Goal: Task Accomplishment & Management: Manage account settings

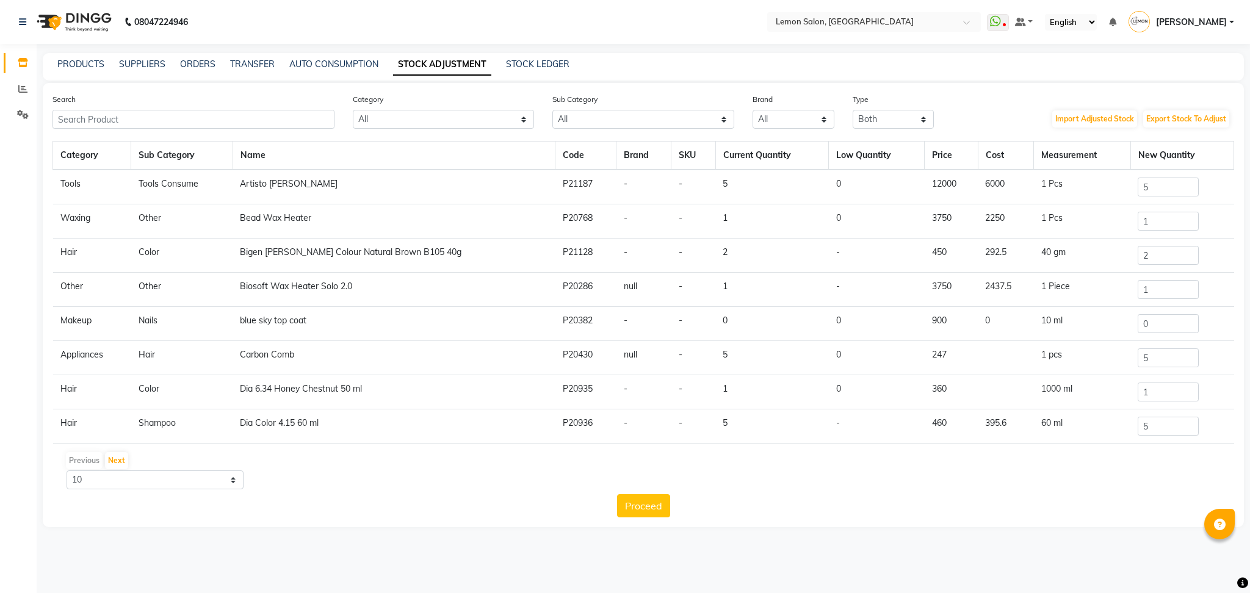
select select "B"
click at [92, 60] on link "PRODUCTS" at bounding box center [80, 64] width 47 height 11
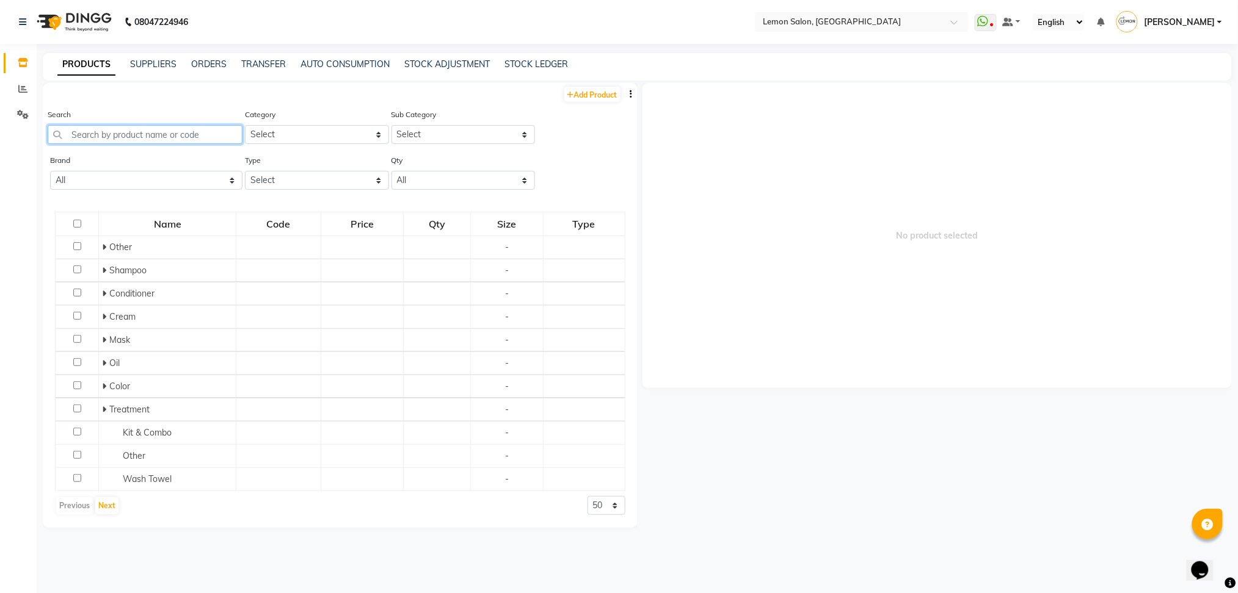
click at [148, 139] on input "text" at bounding box center [145, 134] width 195 height 19
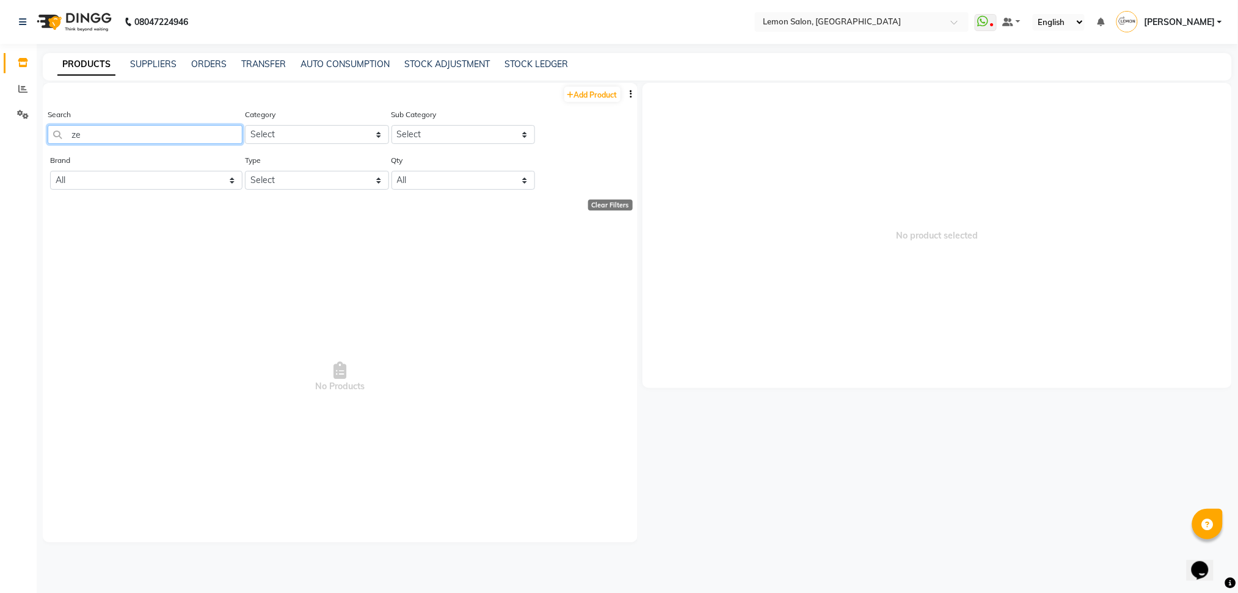
type input "z"
type input "3"
type input "7"
type input "7-42"
click at [259, 61] on link "TRANSFER" at bounding box center [263, 64] width 45 height 11
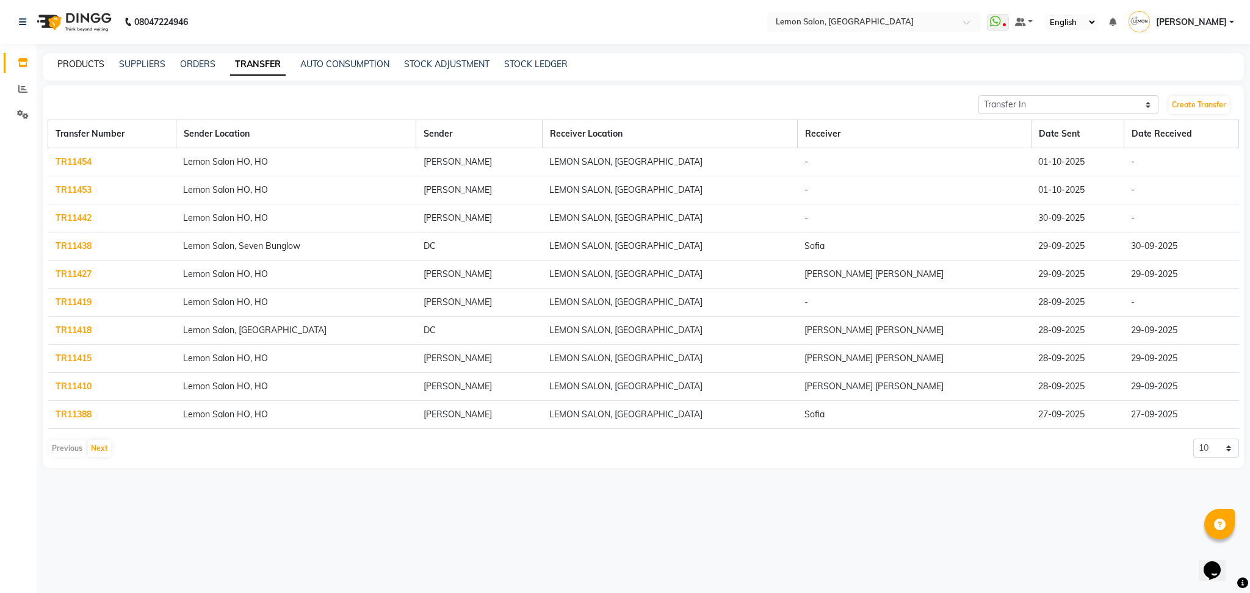
click at [80, 67] on link "PRODUCTS" at bounding box center [80, 64] width 47 height 11
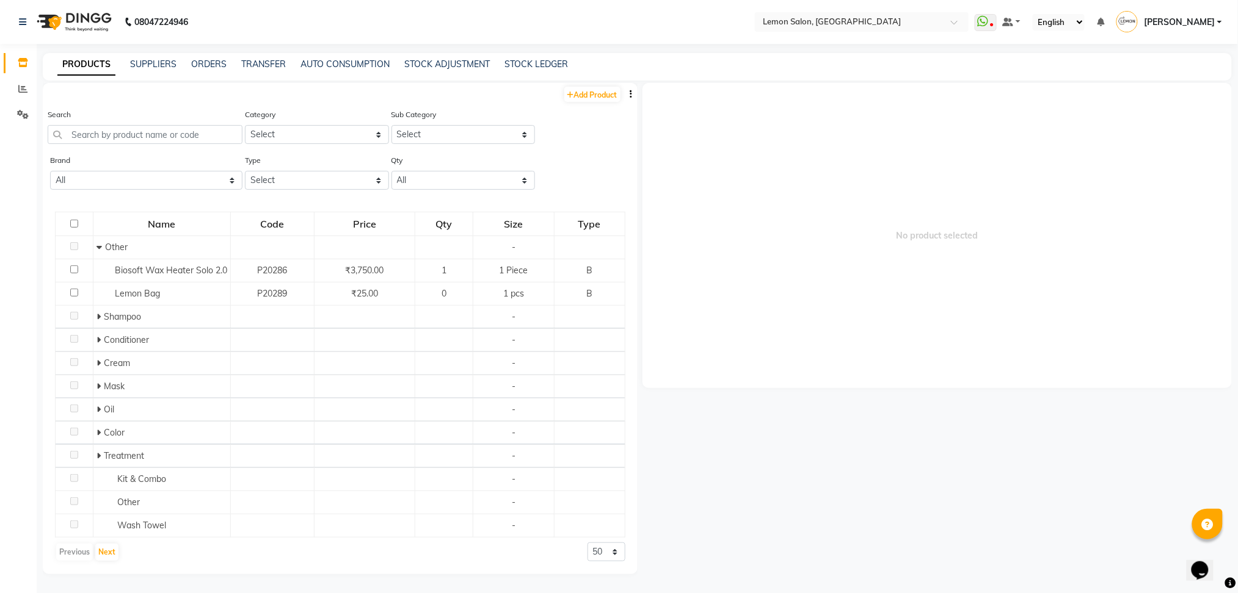
click at [596, 179] on div "Brand All - Biosoft Gillete Kerastase Loreal Naturica Null Redked Redken Starst…" at bounding box center [340, 177] width 595 height 46
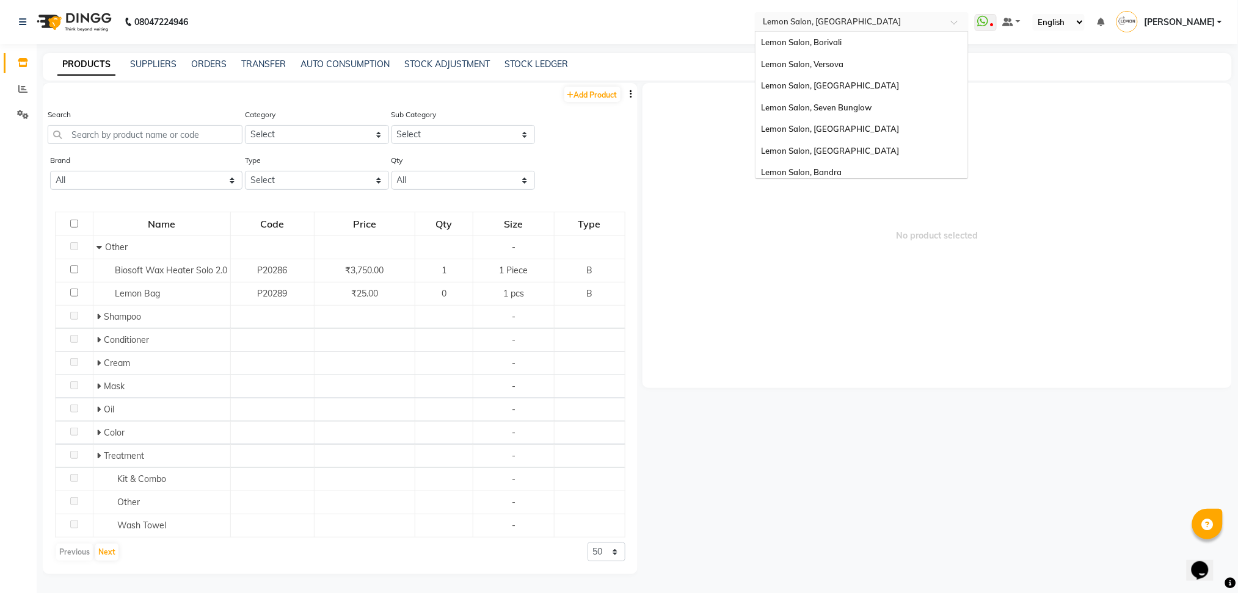
scroll to position [113, 0]
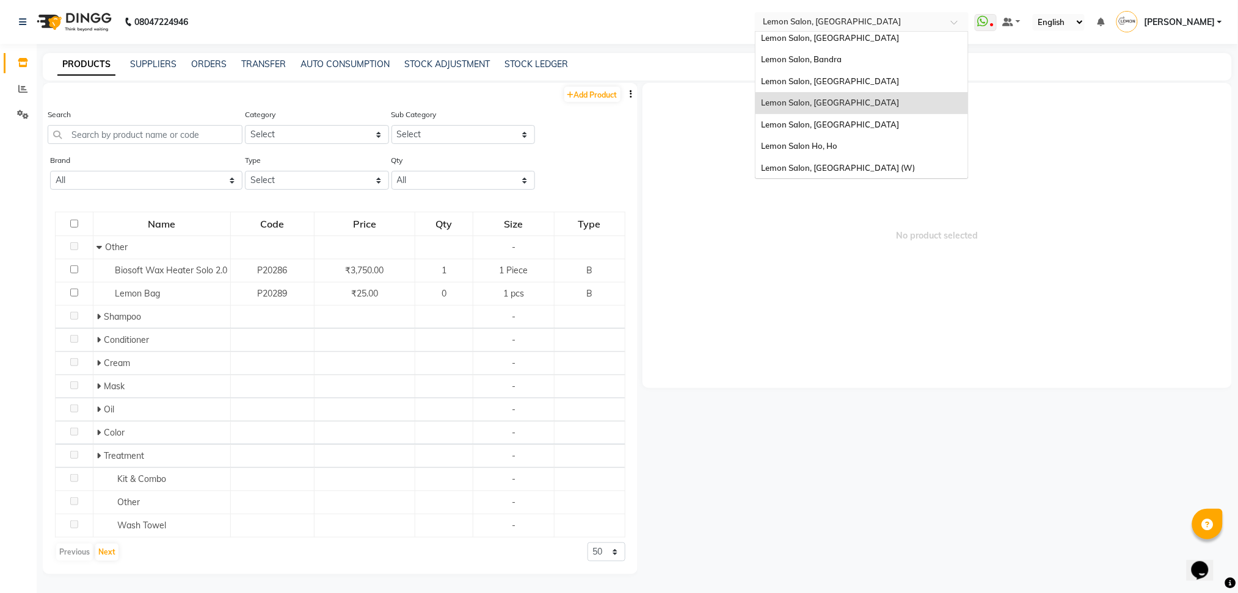
click at [926, 20] on input "text" at bounding box center [849, 21] width 177 height 12
click at [838, 145] on span "Lemon Salon Ho, Ho" at bounding box center [799, 146] width 76 height 10
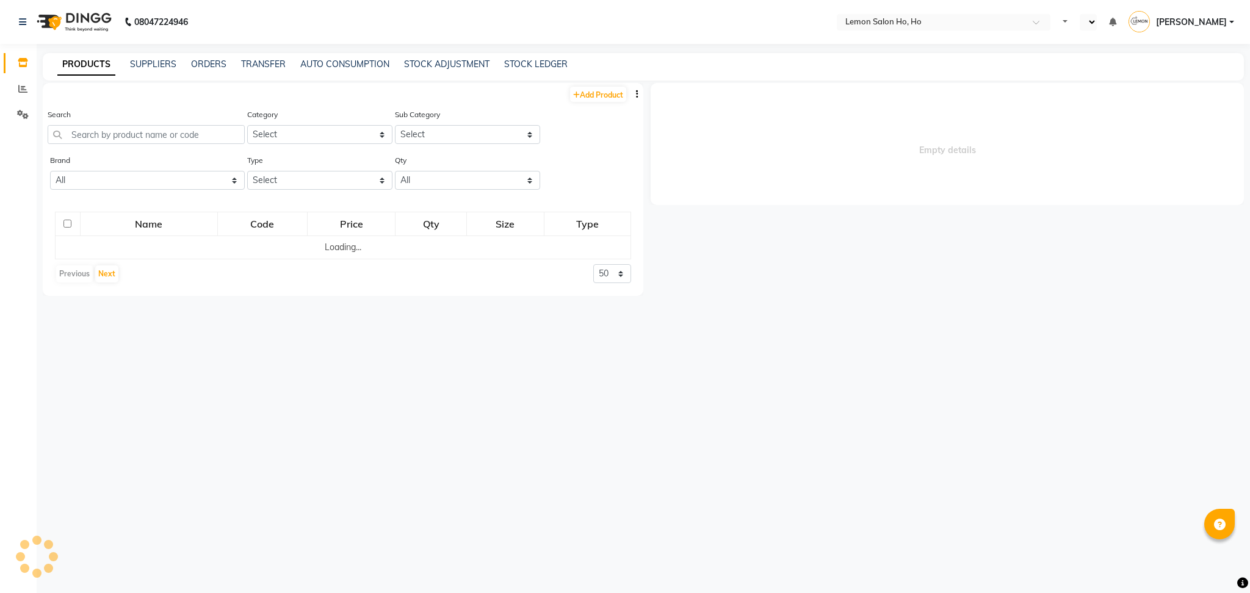
select select "en"
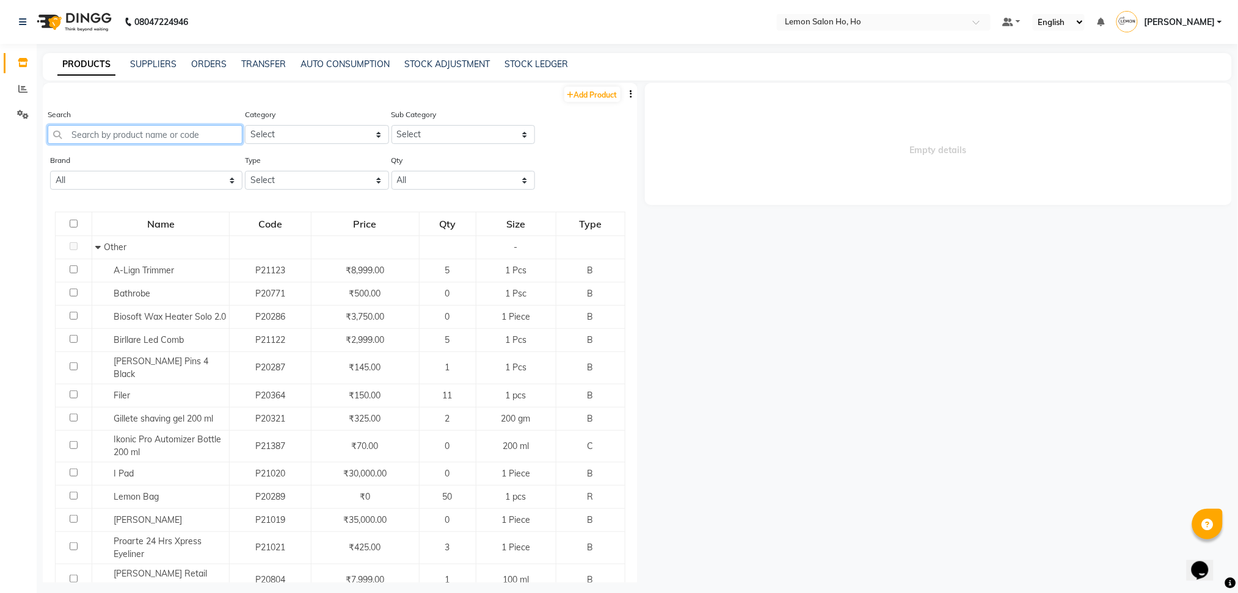
click at [177, 131] on input "text" at bounding box center [145, 134] width 195 height 19
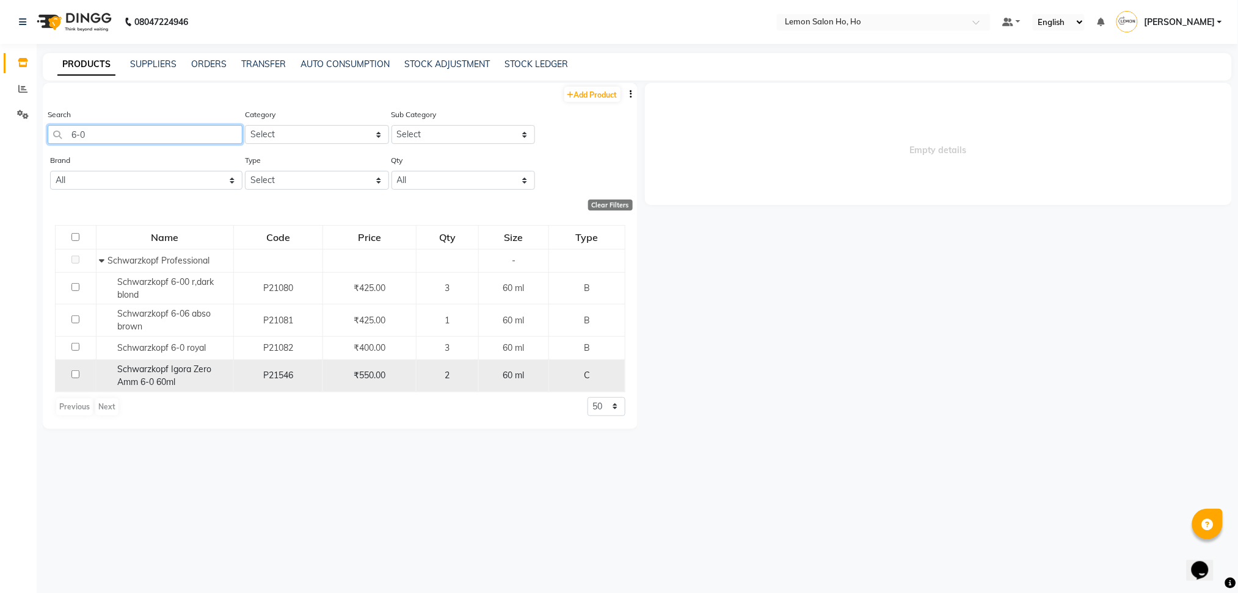
type input "6-0"
click at [160, 375] on div "Schwarzkopf Igora Zero Amm 6-0 60ml" at bounding box center [164, 376] width 131 height 26
select select
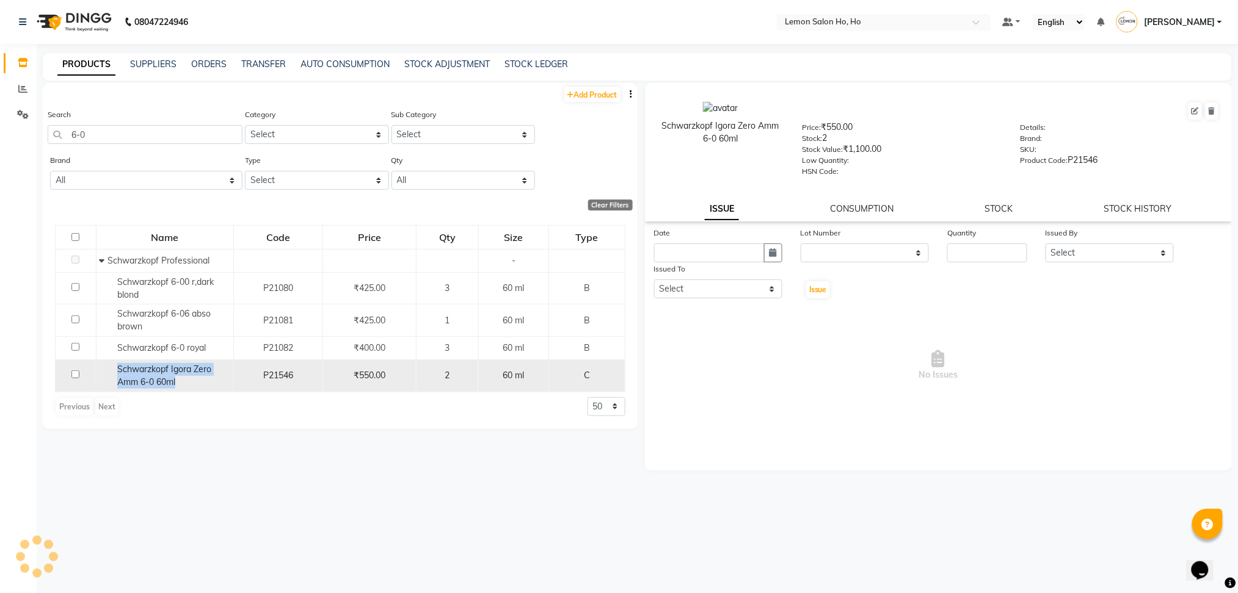
click at [160, 375] on div "Schwarzkopf Igora Zero Amm 6-0 60ml" at bounding box center [164, 376] width 131 height 26
copy span "Schwarzkopf Igora Zero Amm 6-0 60ml"
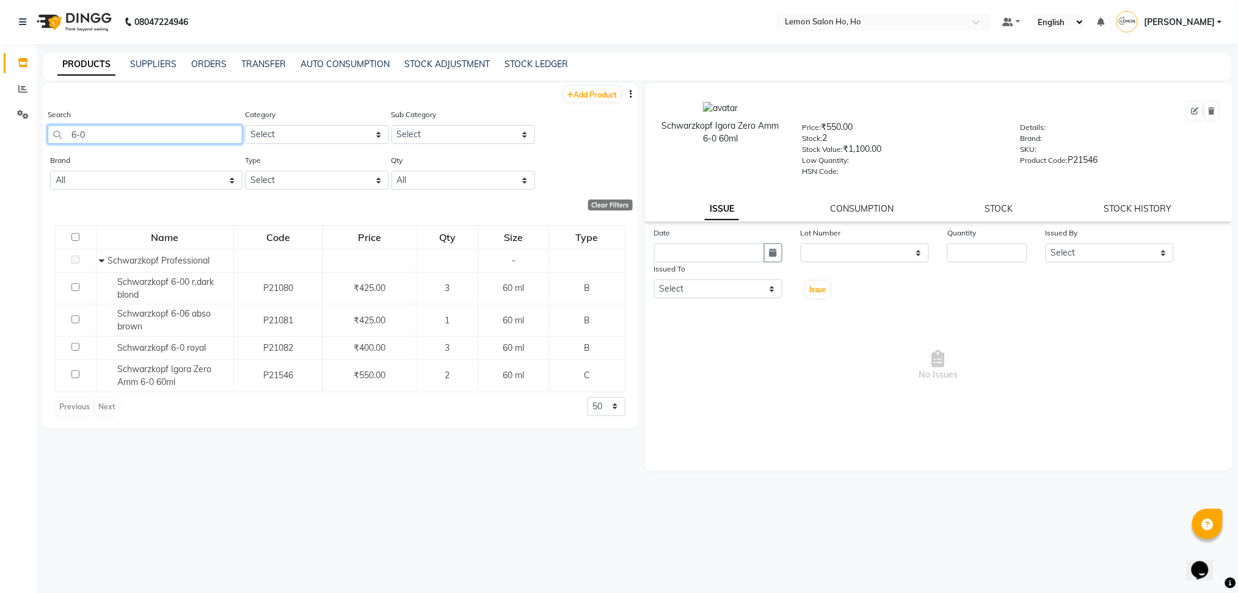
drag, startPoint x: 109, startPoint y: 134, endPoint x: 0, endPoint y: 203, distance: 129.2
click at [0, 203] on app-home "08047224946 Select Location × Lemon Salon Ho, Ho Default Panel My Panel English…" at bounding box center [619, 300] width 1238 height 601
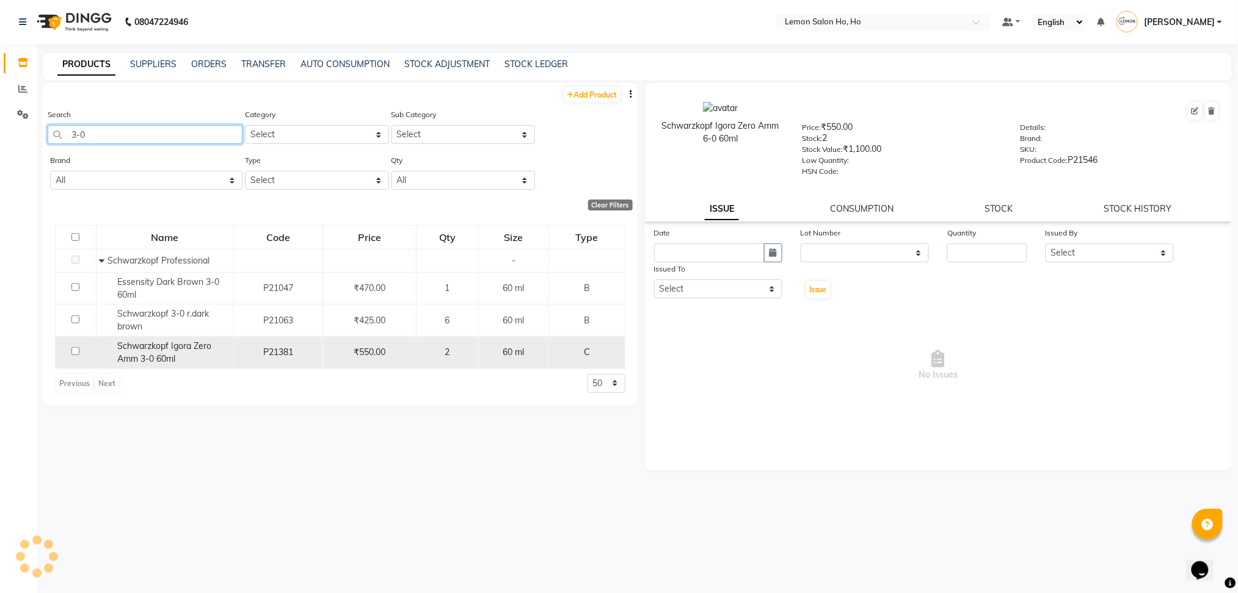
type input "3-0"
click at [159, 356] on span "Schwarzkopf Igora Zero Amm 3-0 60ml" at bounding box center [164, 353] width 94 height 24
select select
click at [159, 356] on span "Schwarzkopf Igora Zero Amm 3-0 60ml" at bounding box center [164, 353] width 94 height 24
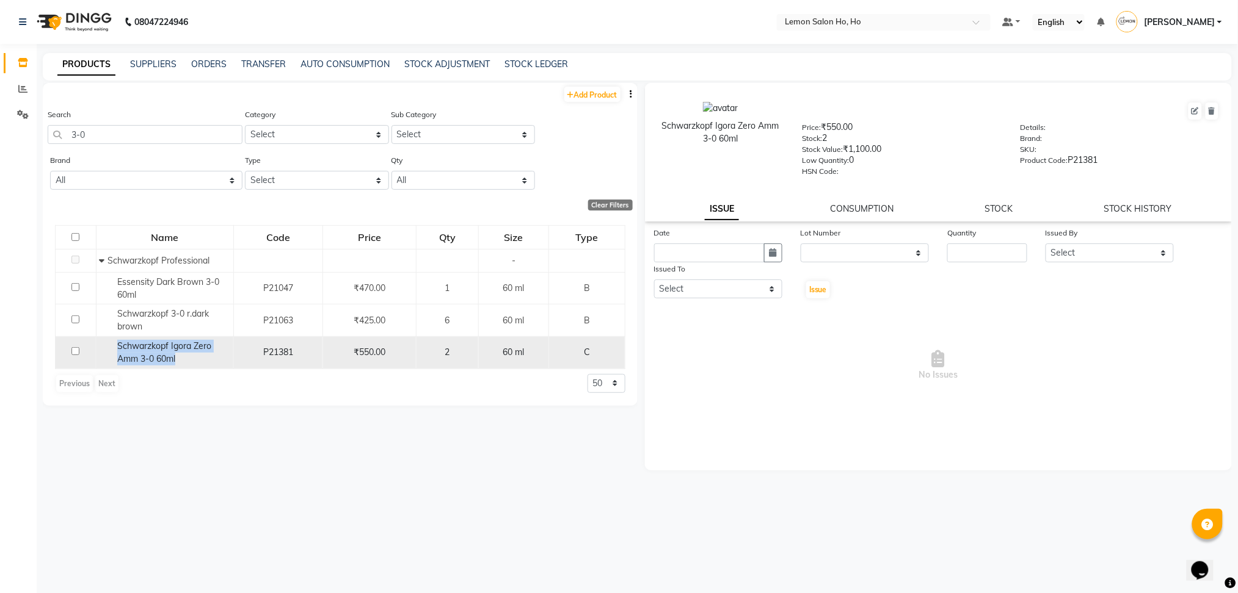
copy span "Schwarzkopf Igora Zero Amm 3-0 60ml"
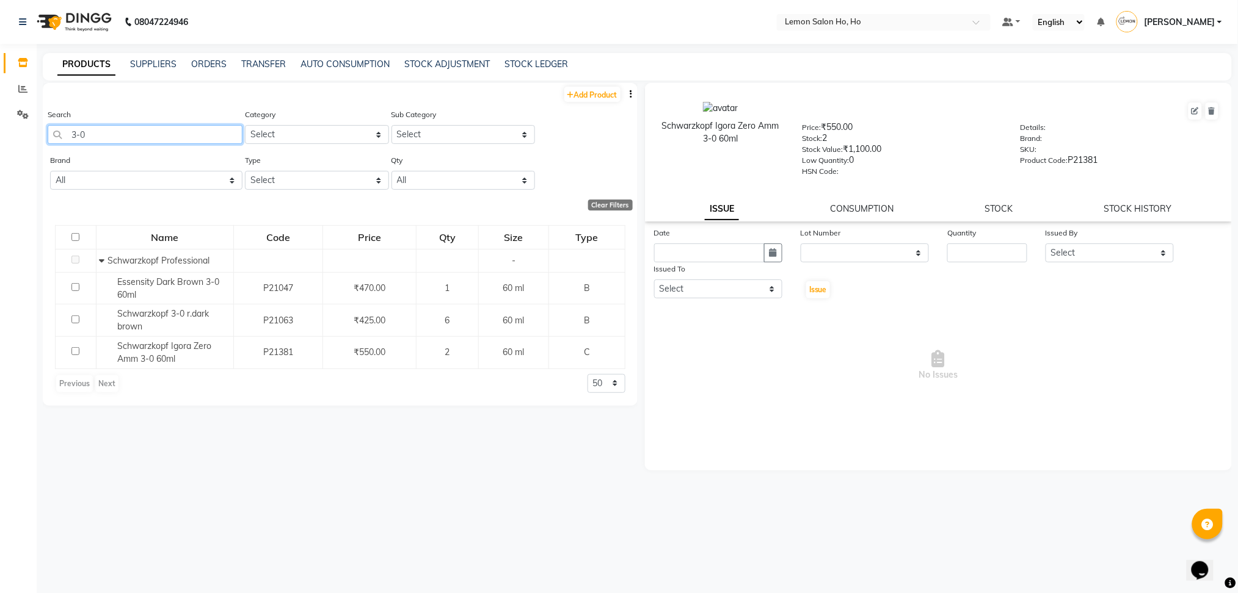
drag, startPoint x: 85, startPoint y: 133, endPoint x: 0, endPoint y: 151, distance: 87.4
click at [0, 151] on app-home "08047224946 Select Location × Lemon Salon Ho, Ho Default Panel My Panel English…" at bounding box center [619, 300] width 1238 height 601
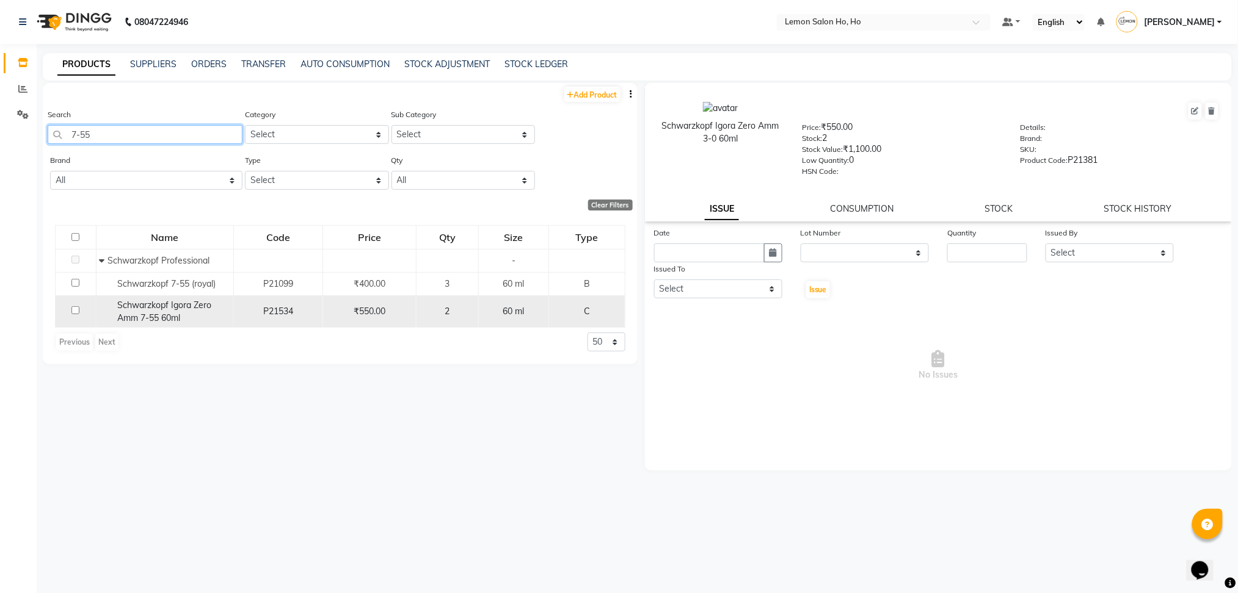
type input "7-55"
click at [154, 315] on span "Schwarzkopf Igora Zero Amm 7-55 60ml" at bounding box center [164, 312] width 94 height 24
select select
click at [154, 315] on span "Schwarzkopf Igora Zero Amm 7-55 60ml" at bounding box center [164, 312] width 94 height 24
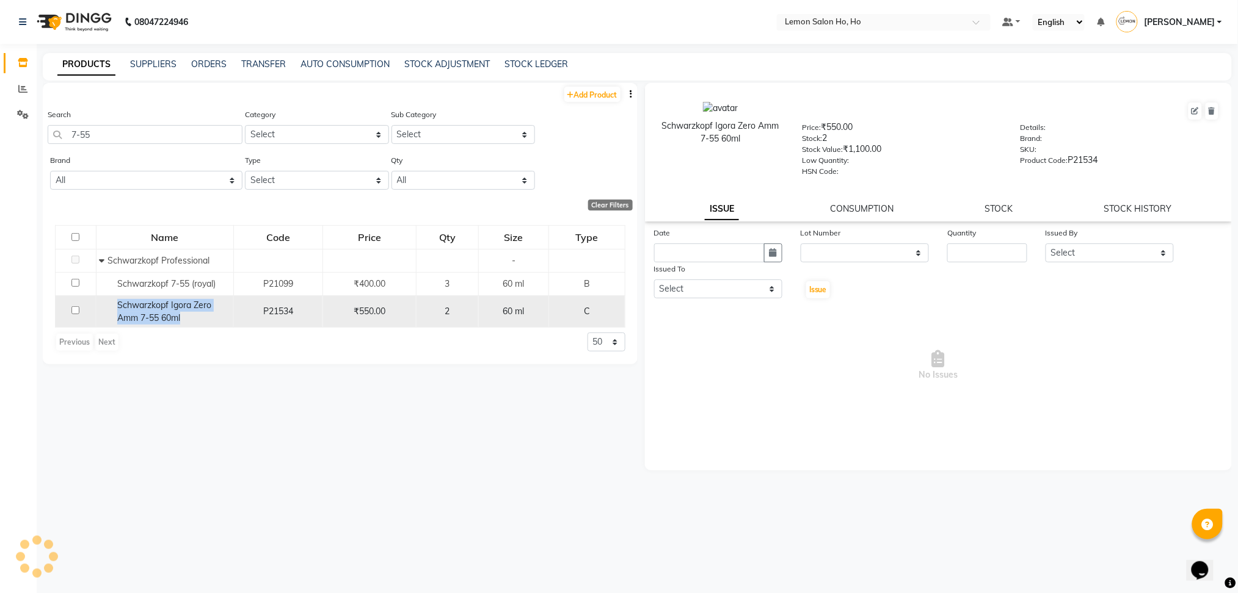
copy span "Schwarzkopf Igora Zero Amm 7-55 60ml"
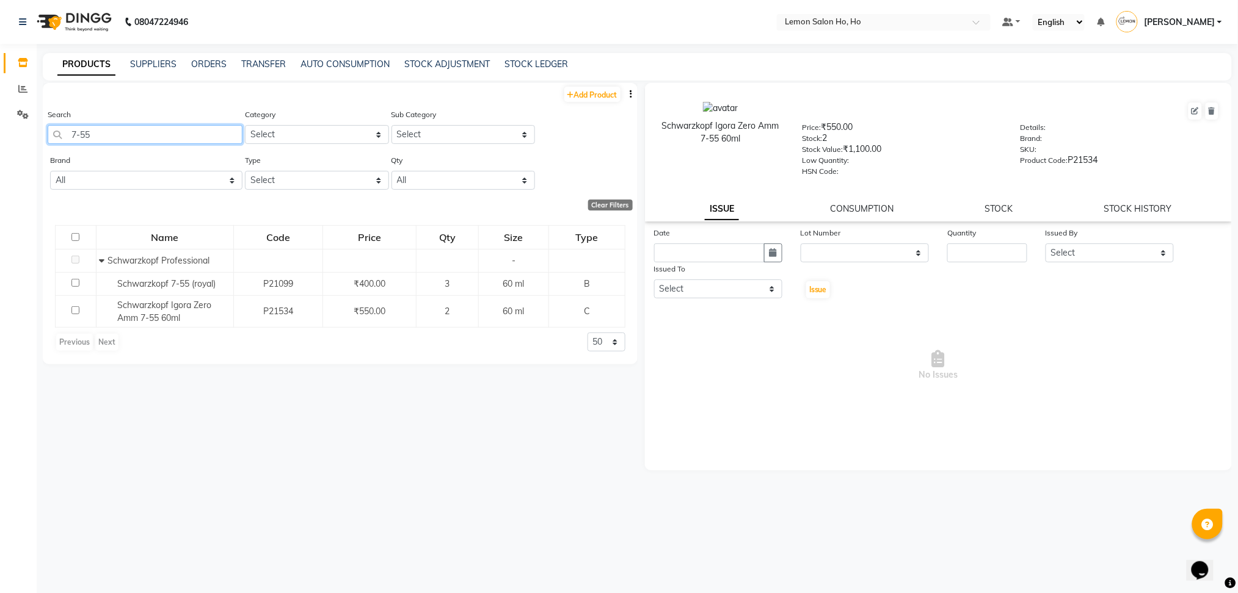
drag, startPoint x: 113, startPoint y: 126, endPoint x: 0, endPoint y: 155, distance: 116.5
click at [0, 155] on app-home "08047224946 Select Location × Lemon Salon Ho, Ho Default Panel My Panel English…" at bounding box center [619, 300] width 1238 height 601
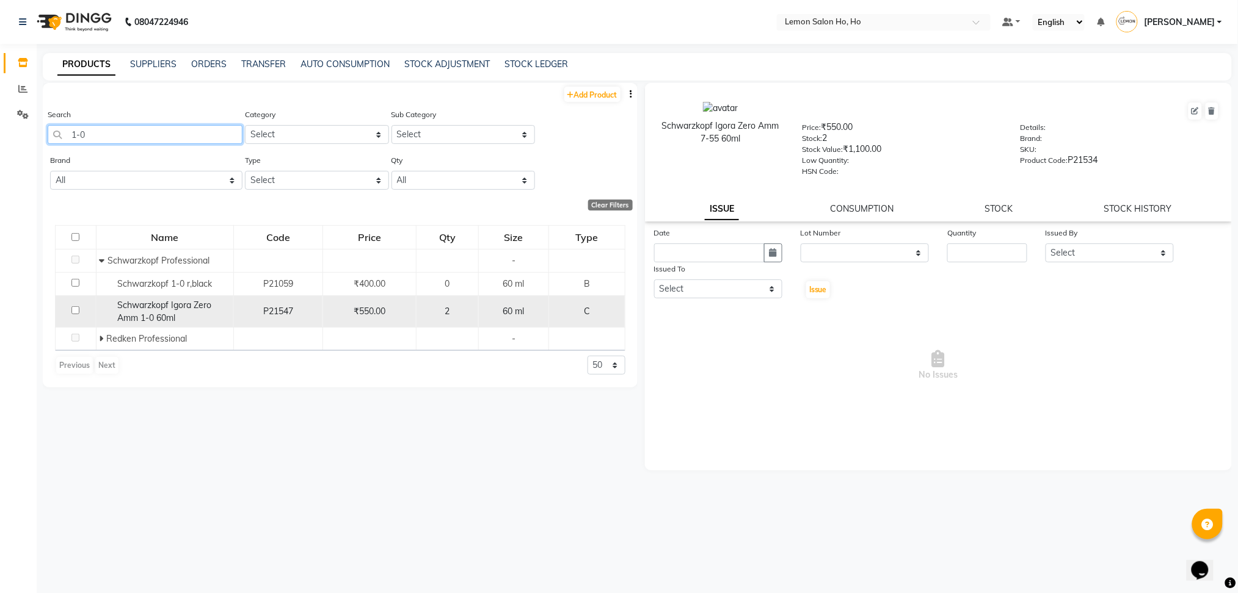
type input "1-0"
click at [162, 317] on span "Schwarzkopf Igora Zero Amm 1-0 60ml" at bounding box center [164, 312] width 94 height 24
select select
click at [162, 317] on span "Schwarzkopf Igora Zero Amm 1-0 60ml" at bounding box center [164, 312] width 94 height 24
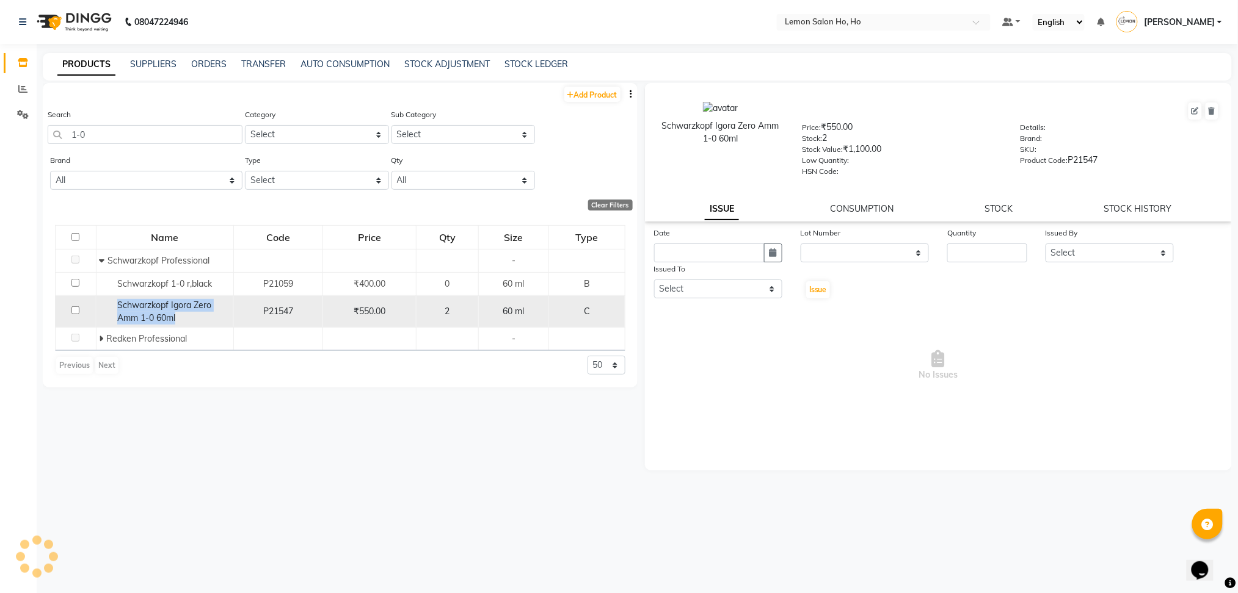
copy span "Schwarzkopf Igora Zero Amm 1-0 60ml"
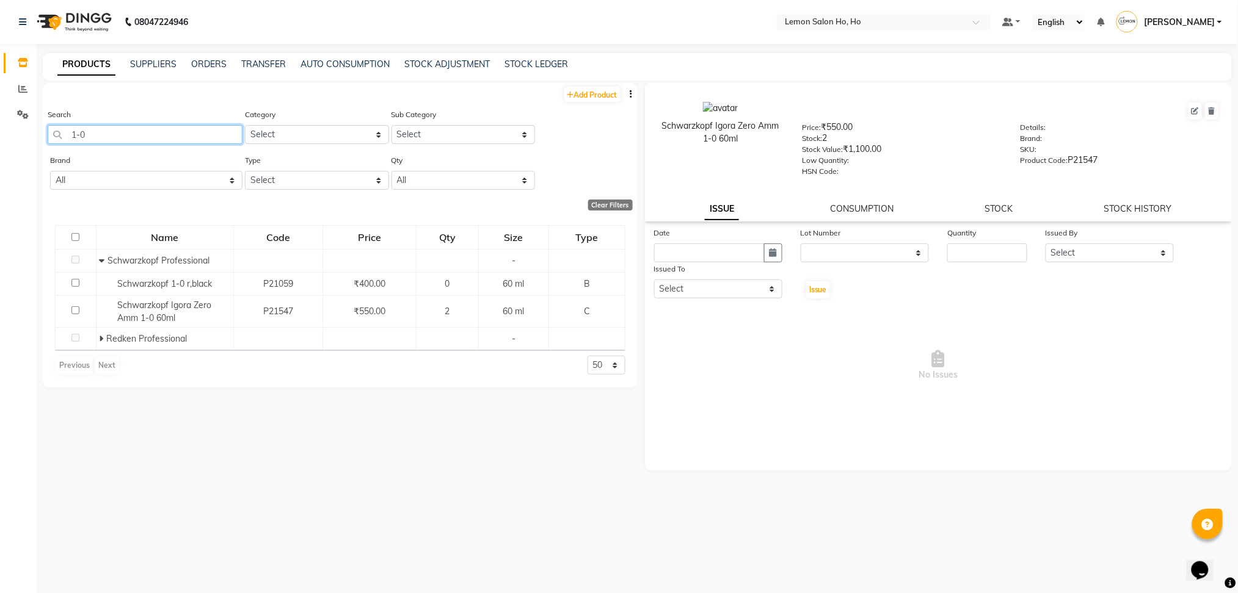
drag, startPoint x: 114, startPoint y: 132, endPoint x: 18, endPoint y: 155, distance: 98.6
click at [18, 155] on app-home "08047224946 Select Location × Lemon Salon Ho, Ho Default Panel My Panel English…" at bounding box center [619, 300] width 1238 height 601
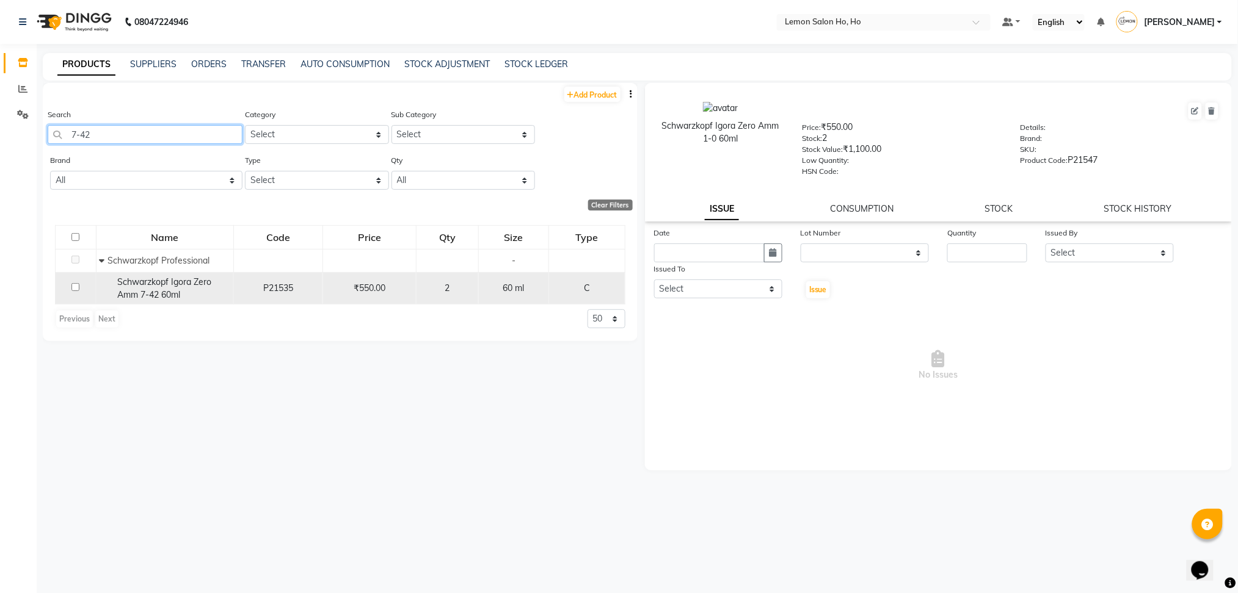
type input "7-42"
click at [147, 287] on div "Schwarzkopf Igora Zero Amm 7-42 60ml" at bounding box center [164, 289] width 131 height 26
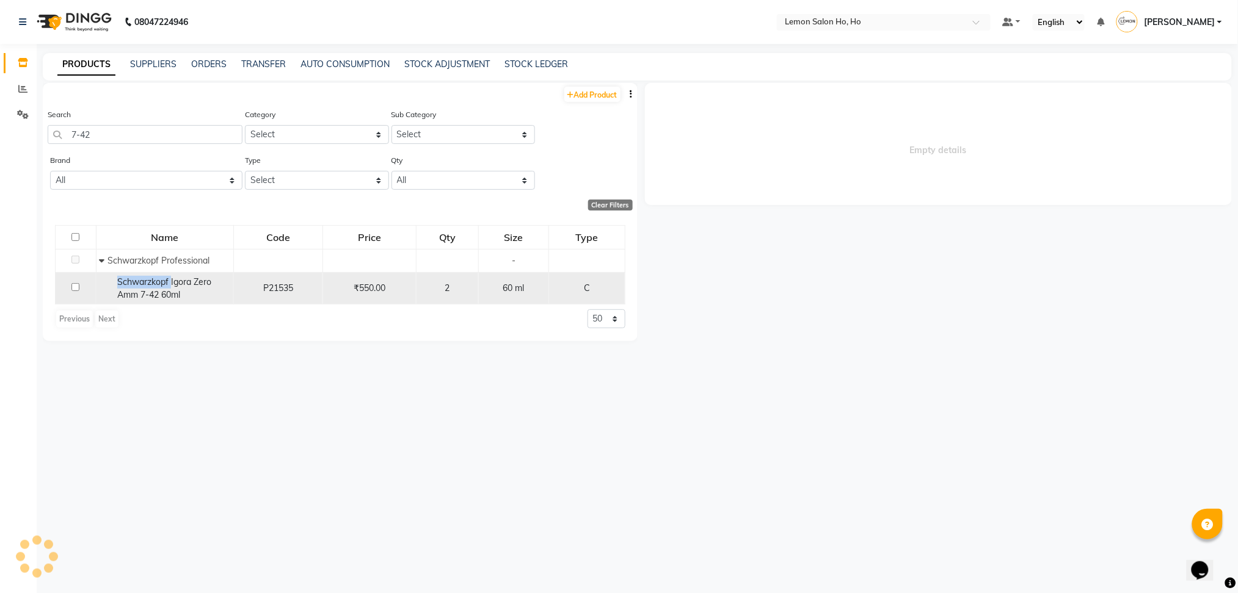
click at [147, 287] on div "Schwarzkopf Igora Zero Amm 7-42 60ml" at bounding box center [164, 289] width 131 height 26
select select
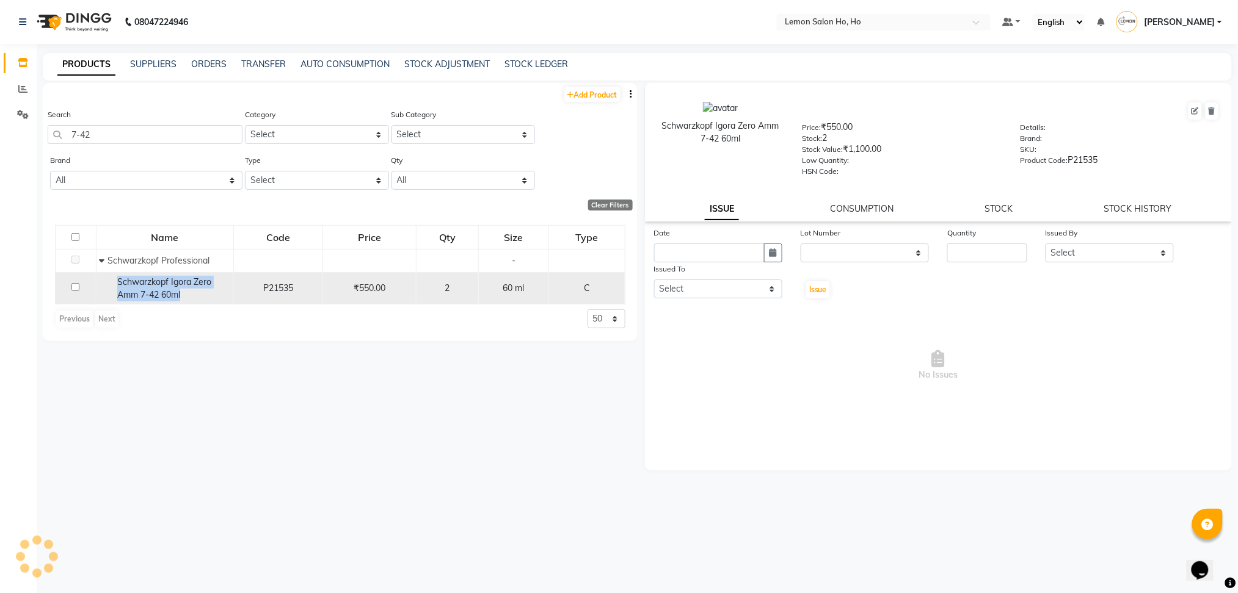
click at [147, 287] on div "Schwarzkopf Igora Zero Amm 7-42 60ml" at bounding box center [164, 289] width 131 height 26
copy span "Schwarzkopf Igora Zero Amm 7-42 60ml"
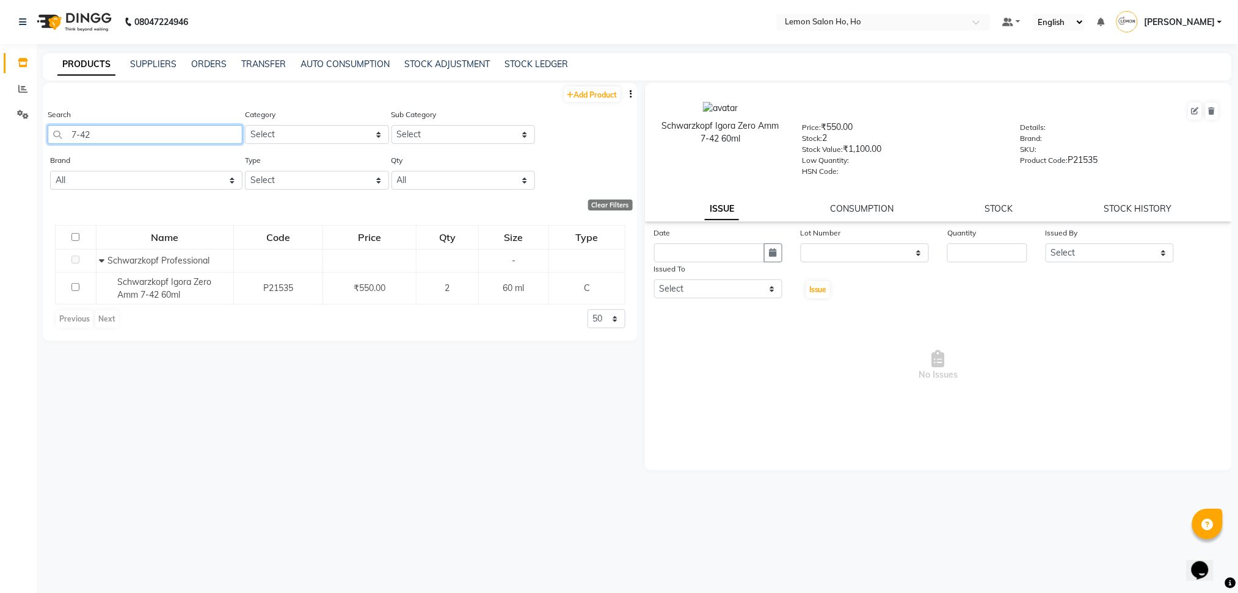
drag, startPoint x: 106, startPoint y: 132, endPoint x: 0, endPoint y: 160, distance: 109.9
click at [0, 160] on app-home "08047224946 Select Location × Lemon Salon Ho, Ho Default Panel My Panel English…" at bounding box center [619, 300] width 1238 height 601
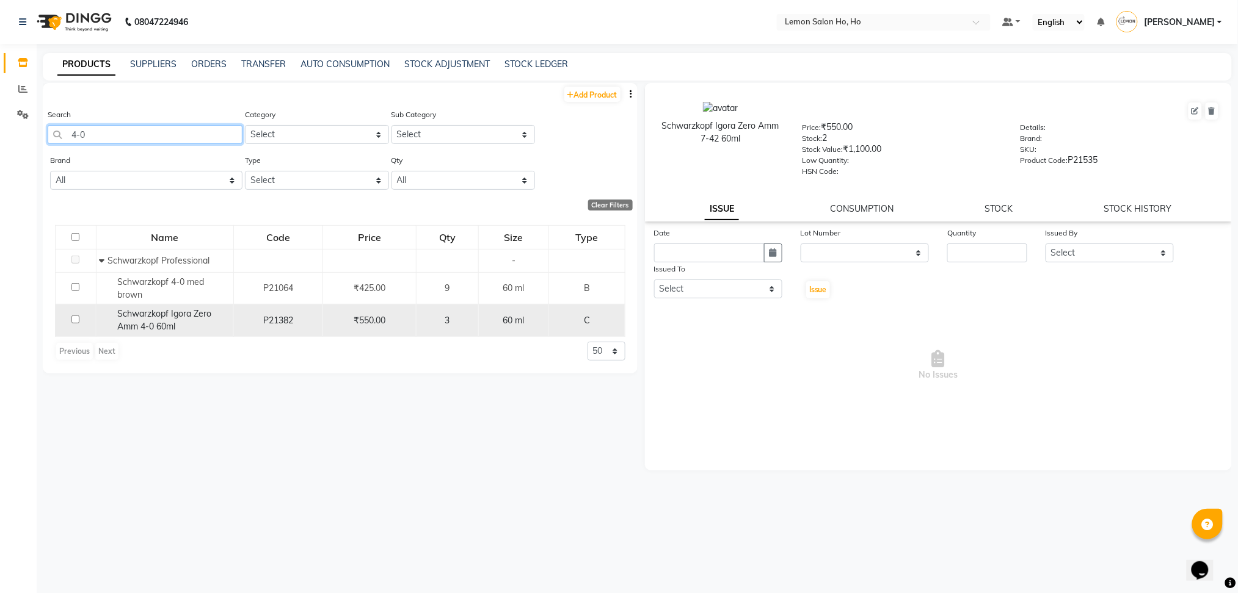
type input "4-0"
click at [169, 316] on span "Schwarzkopf Igora Zero Amm 4-0 60ml" at bounding box center [164, 320] width 94 height 24
select select
click at [169, 316] on span "Schwarzkopf Igora Zero Amm 4-0 60ml" at bounding box center [164, 320] width 94 height 24
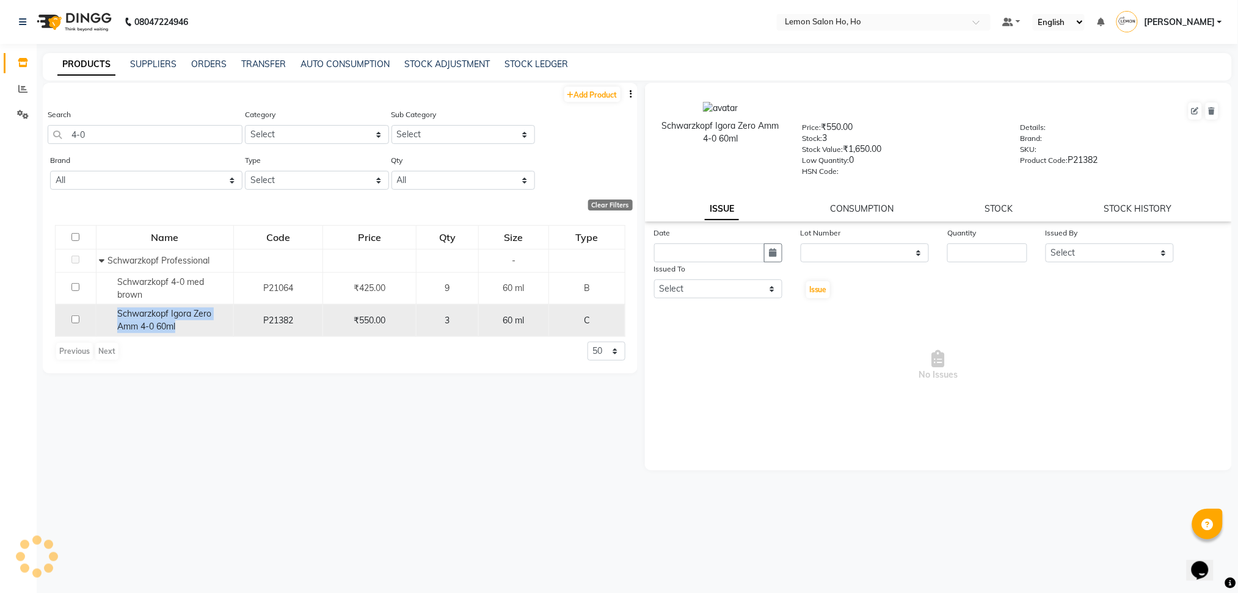
copy span "Schwarzkopf Igora Zero Amm 4-0 60ml"
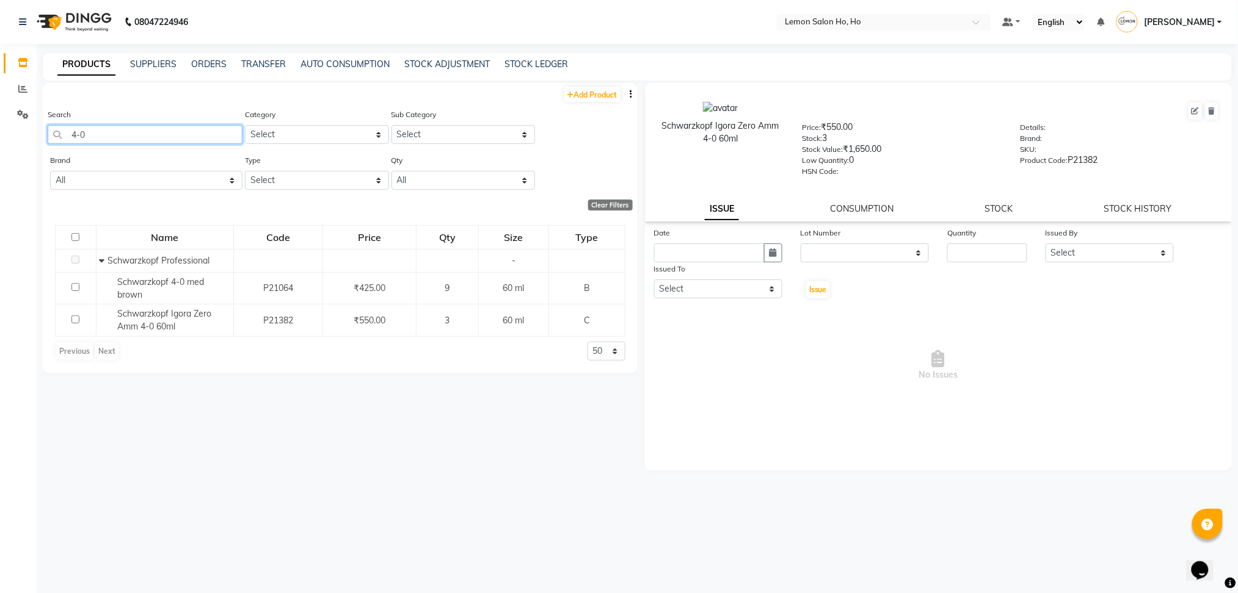
click at [98, 133] on input "4-0" at bounding box center [145, 134] width 195 height 19
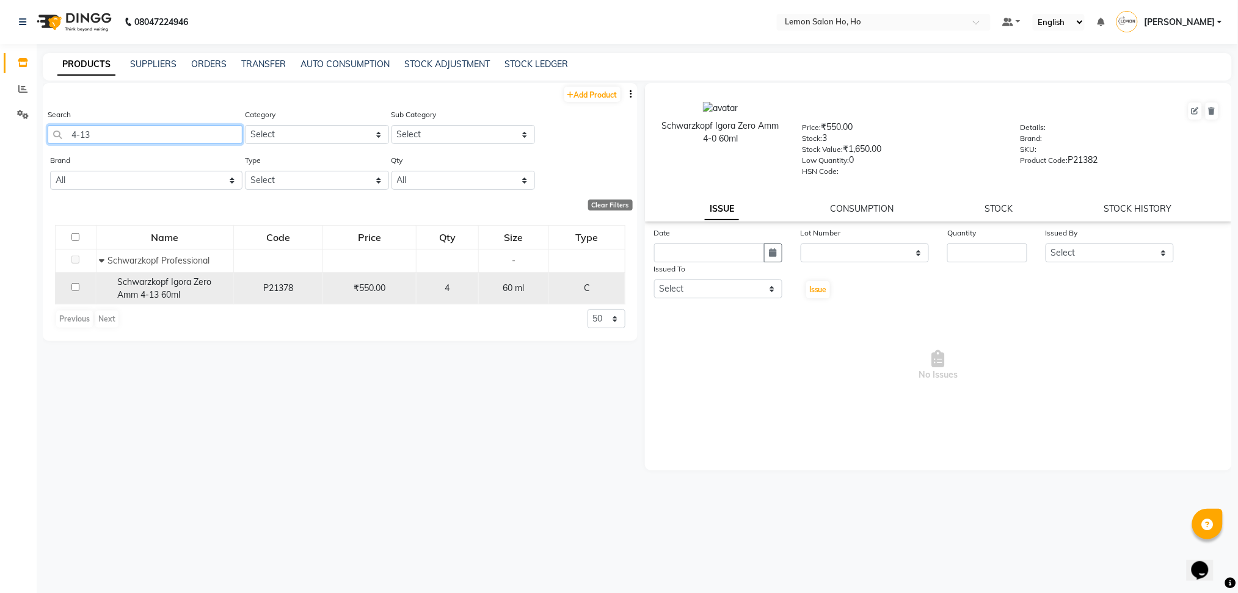
type input "4-13"
click at [128, 293] on span "Schwarzkopf Igora Zero Amm 4-13 60ml" at bounding box center [164, 289] width 94 height 24
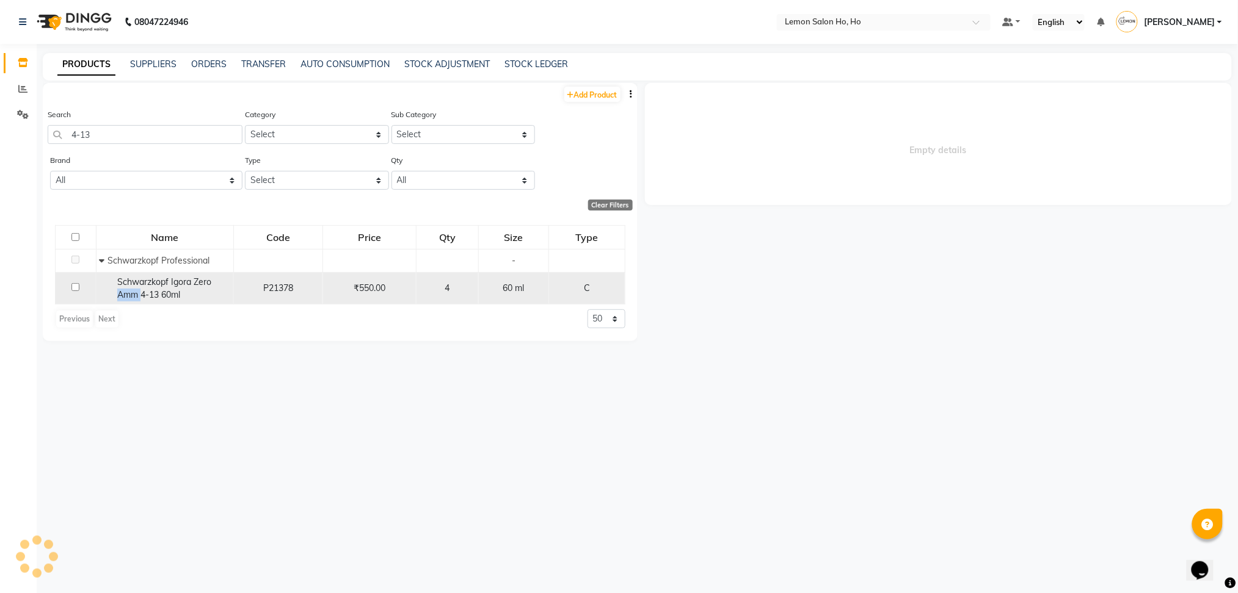
click at [128, 293] on span "Schwarzkopf Igora Zero Amm 4-13 60ml" at bounding box center [164, 289] width 94 height 24
select select
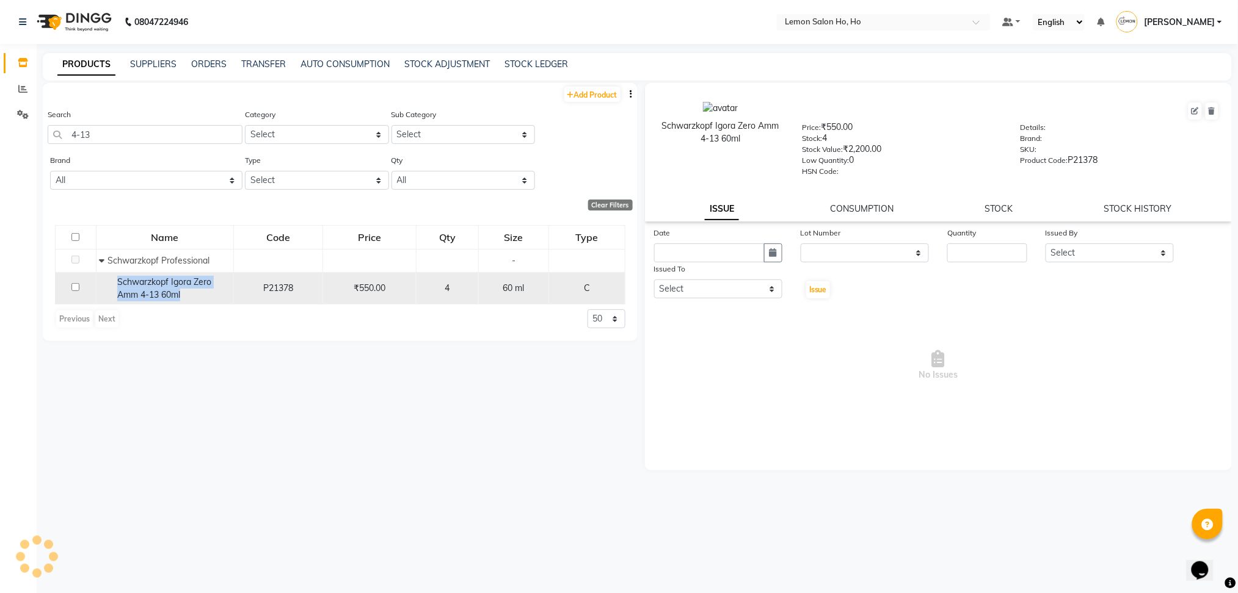
click at [128, 293] on span "Schwarzkopf Igora Zero Amm 4-13 60ml" at bounding box center [164, 289] width 94 height 24
copy span "Schwarzkopf Igora Zero Amm 4-13 60ml"
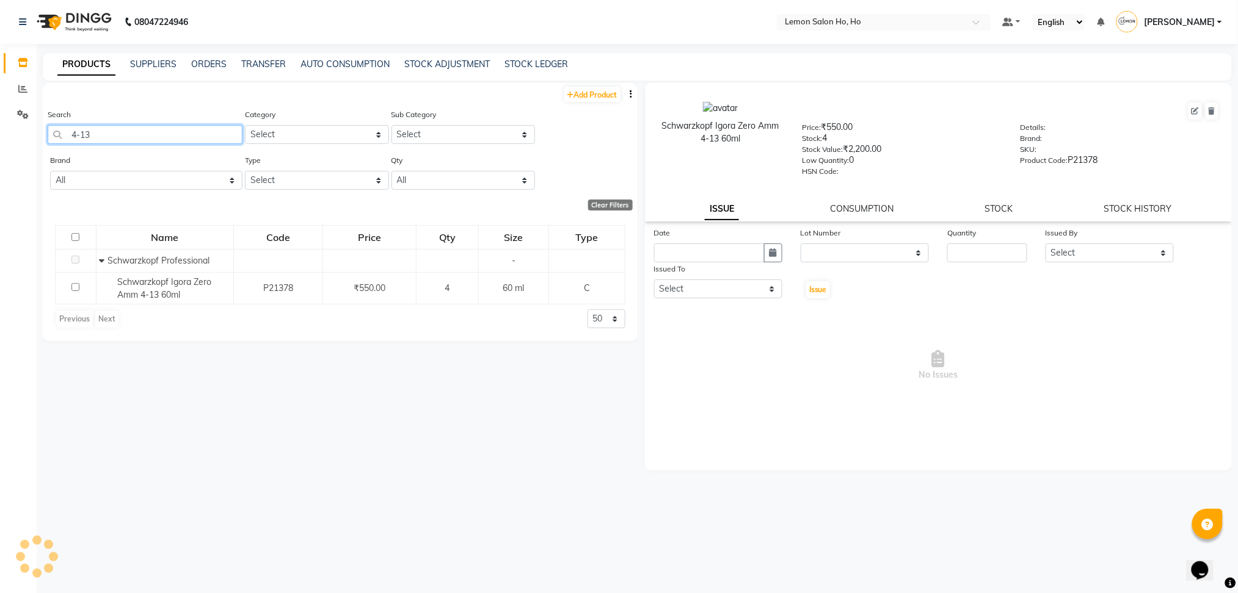
drag, startPoint x: 123, startPoint y: 136, endPoint x: 0, endPoint y: 138, distance: 122.7
click at [0, 138] on app-home "08047224946 Select Location × Lemon Salon Ho, Ho Default Panel My Panel English…" at bounding box center [619, 300] width 1238 height 601
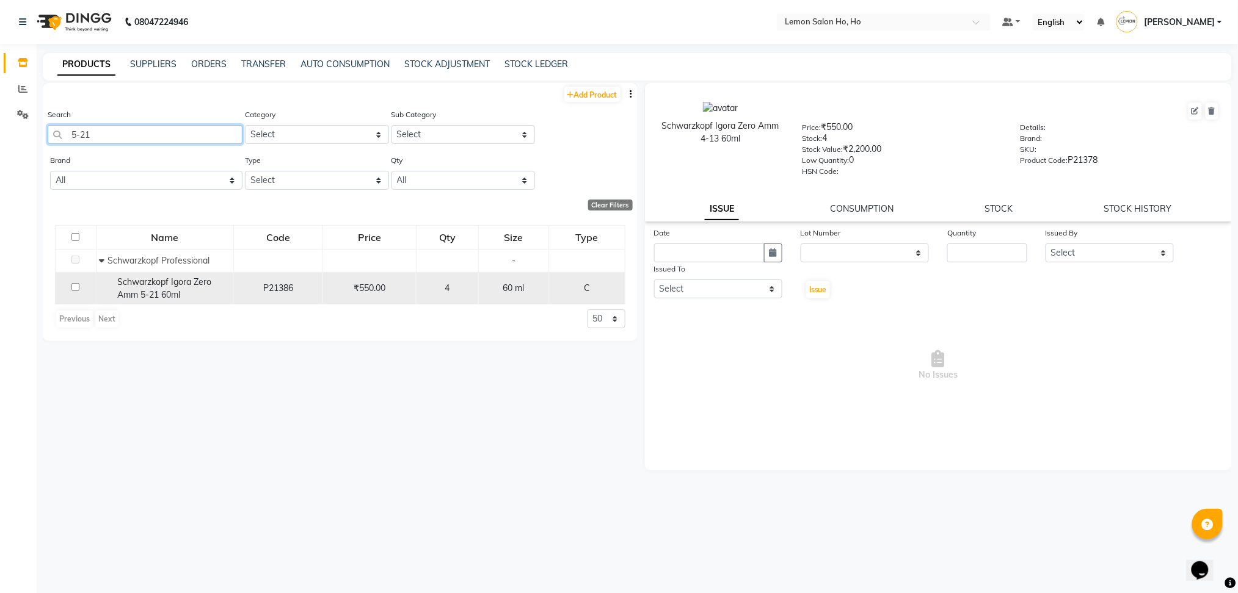
type input "5-21"
click at [172, 299] on span "Schwarzkopf Igora Zero Amm 5-21 60ml" at bounding box center [164, 289] width 94 height 24
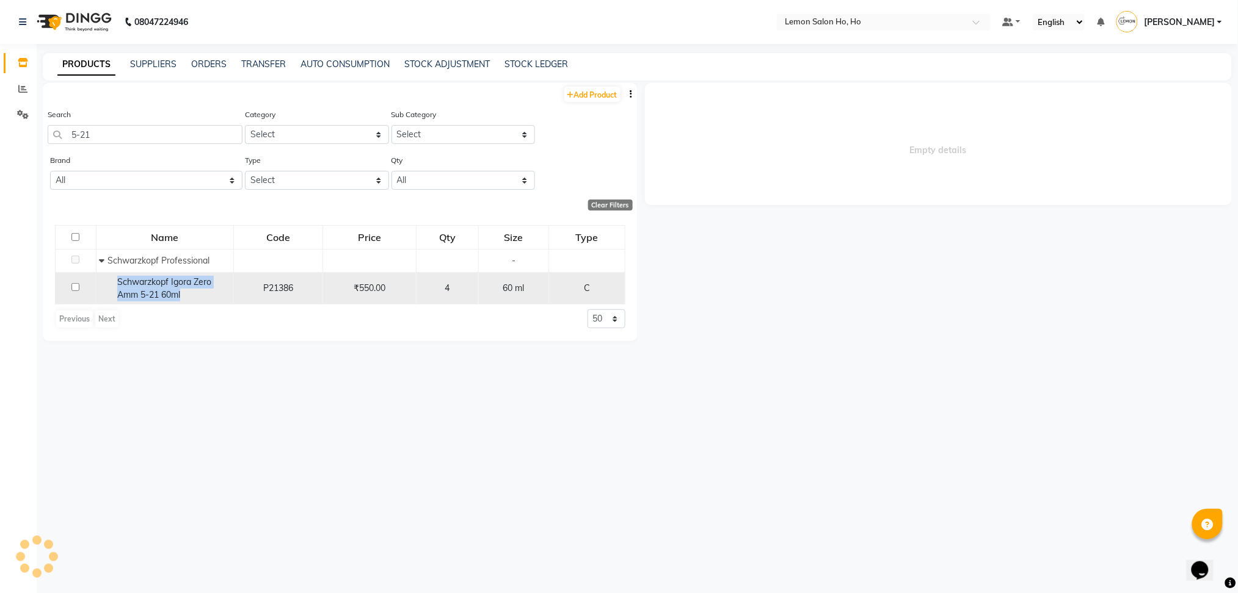
click at [172, 299] on span "Schwarzkopf Igora Zero Amm 5-21 60ml" at bounding box center [164, 289] width 94 height 24
select select
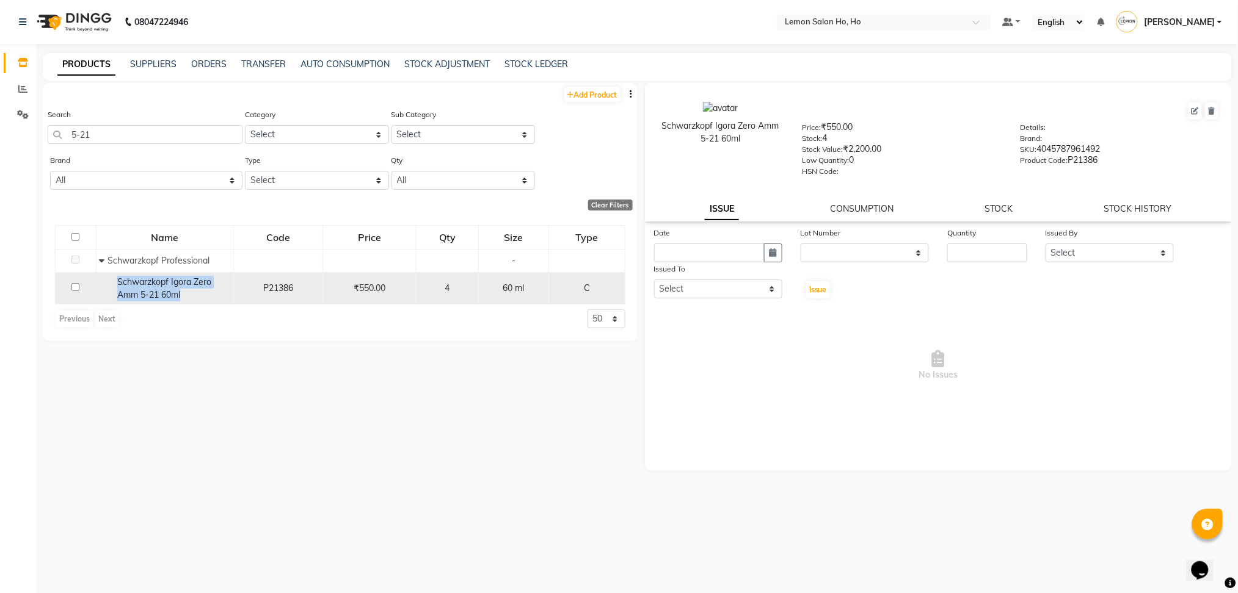
copy span "Schwarzkopf Igora Zero Amm 5-21 60ml"
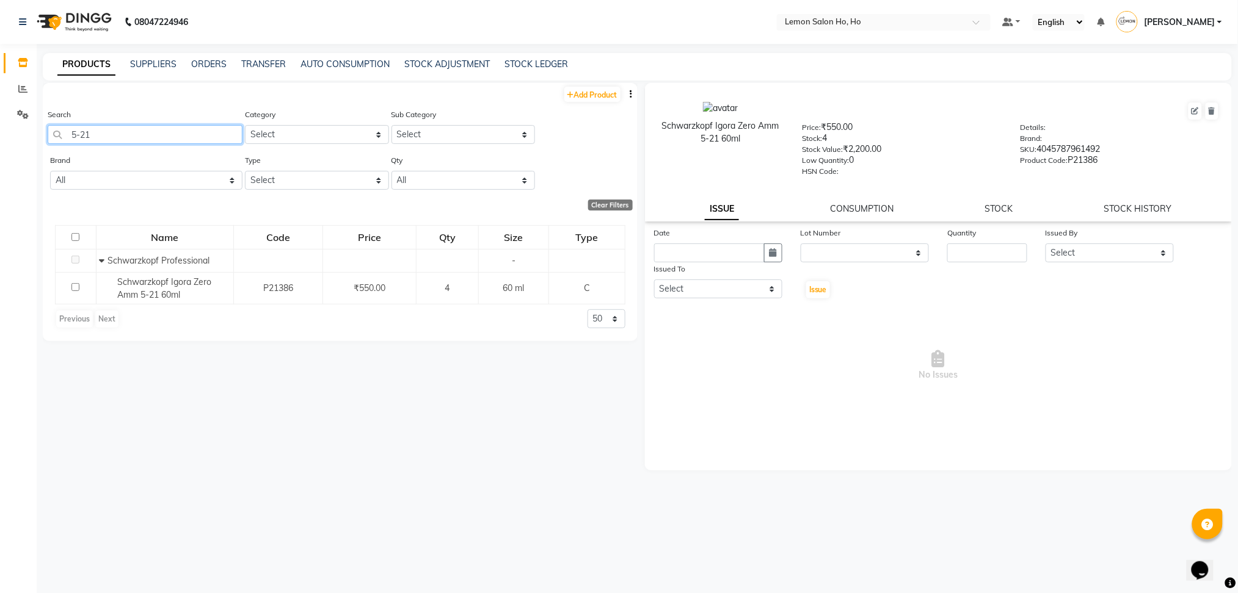
drag, startPoint x: 104, startPoint y: 132, endPoint x: 0, endPoint y: 151, distance: 105.5
click at [0, 151] on app-home "08047224946 Select Location × Lemon Salon Ho, Ho Default Panel My Panel English…" at bounding box center [619, 300] width 1238 height 601
drag, startPoint x: 90, startPoint y: 129, endPoint x: 0, endPoint y: 158, distance: 94.2
click at [0, 158] on app-home "08047224946 Select Location × Lemon Salon Ho, Ho Default Panel My Panel English…" at bounding box center [619, 300] width 1238 height 601
type input "6"
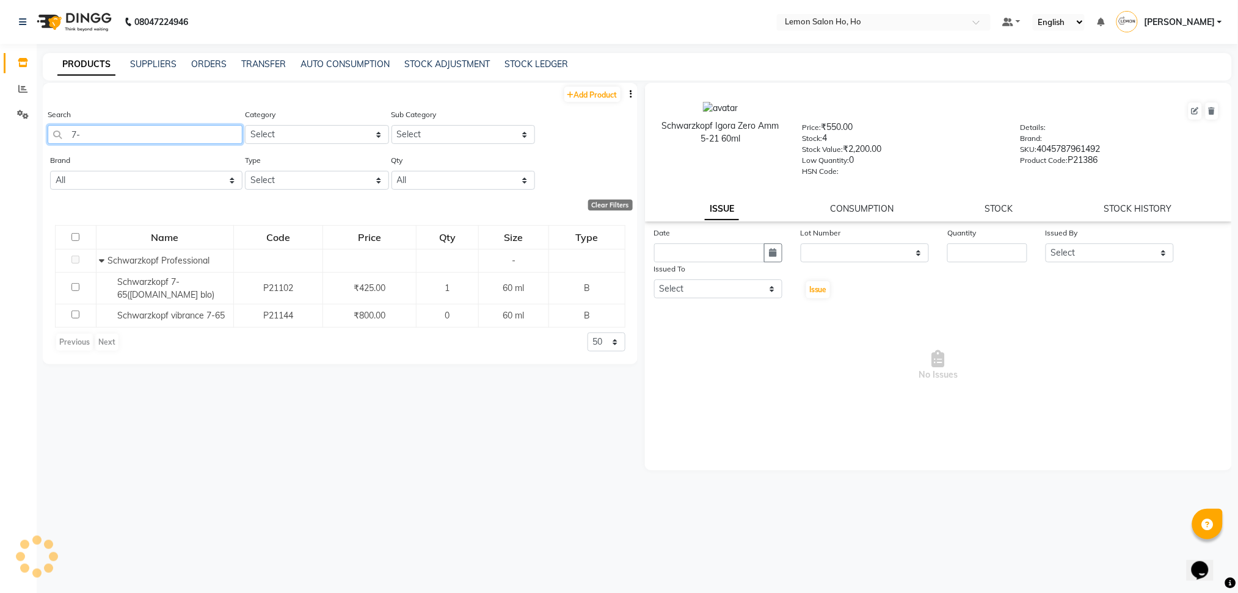
type input "7"
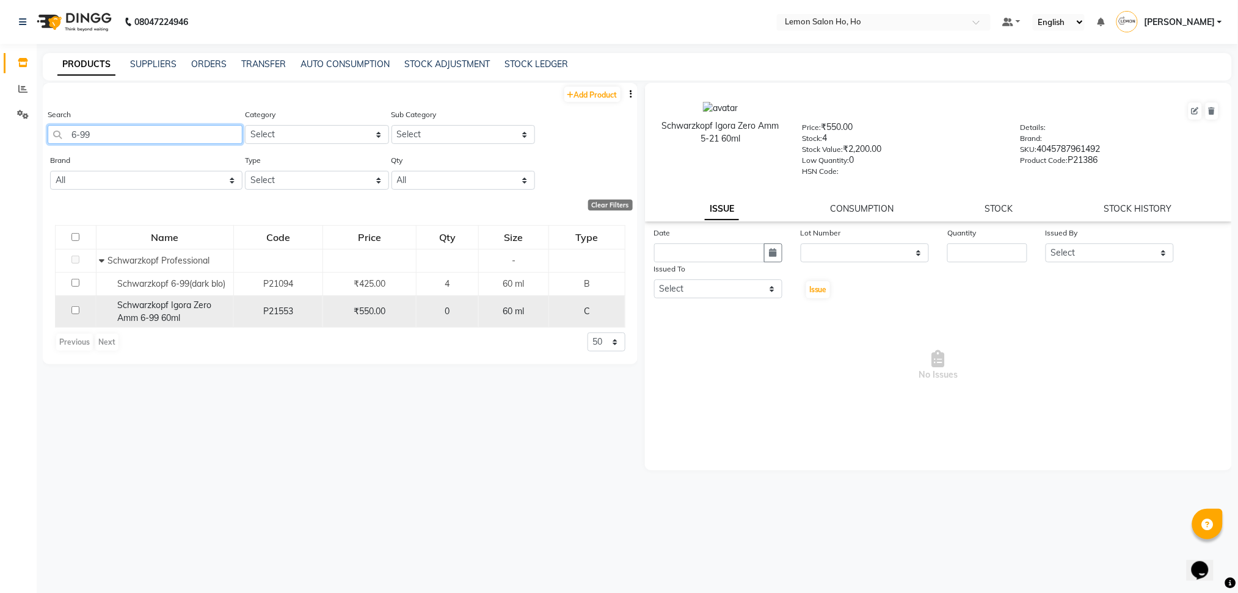
type input "6-99"
click at [153, 305] on span "Schwarzkopf Igora Zero Amm 6-99 60ml" at bounding box center [164, 312] width 94 height 24
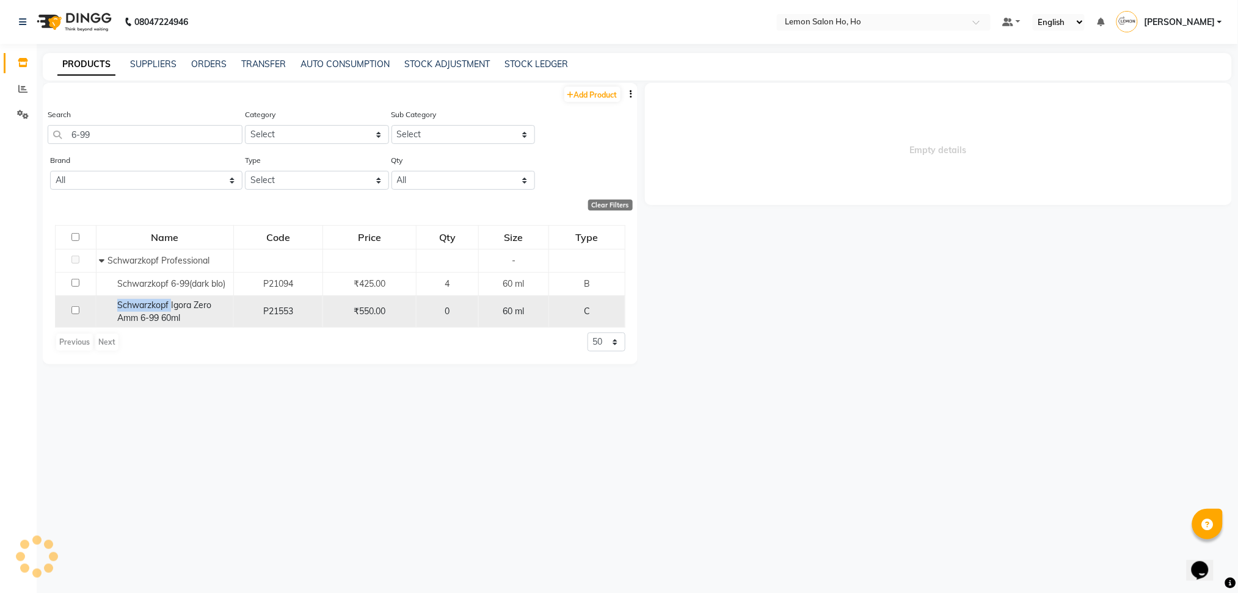
click at [153, 305] on span "Schwarzkopf Igora Zero Amm 6-99 60ml" at bounding box center [164, 312] width 94 height 24
select select
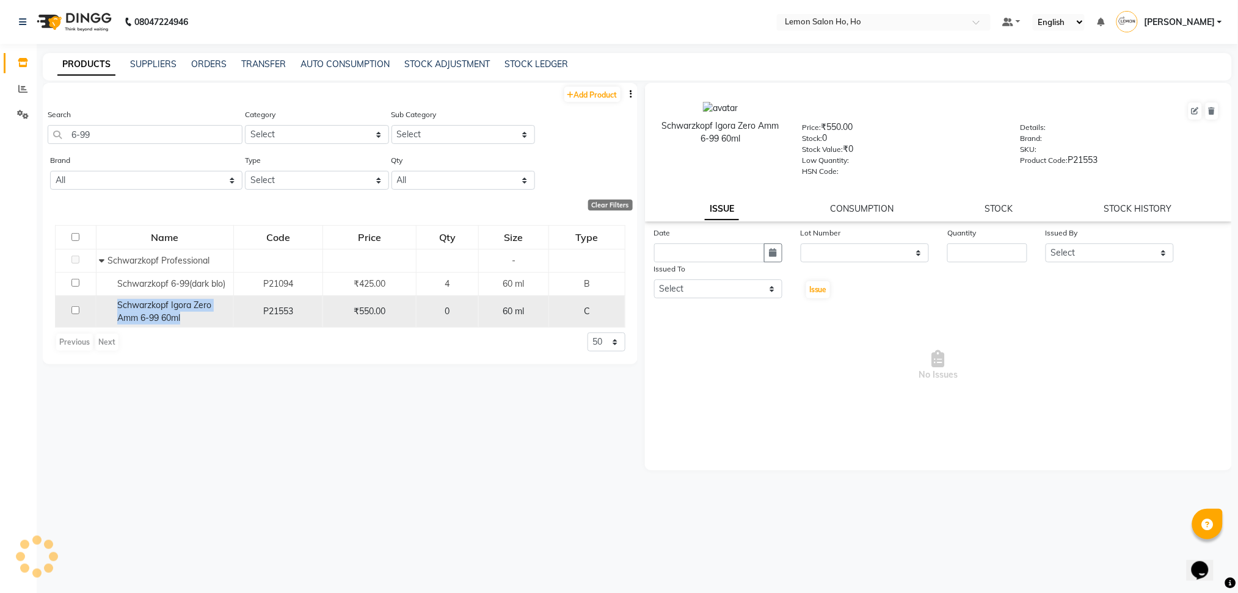
click at [153, 305] on span "Schwarzkopf Igora Zero Amm 6-99 60ml" at bounding box center [164, 312] width 94 height 24
copy span "Schwarzkopf Igora Zero Amm 6-99 60ml"
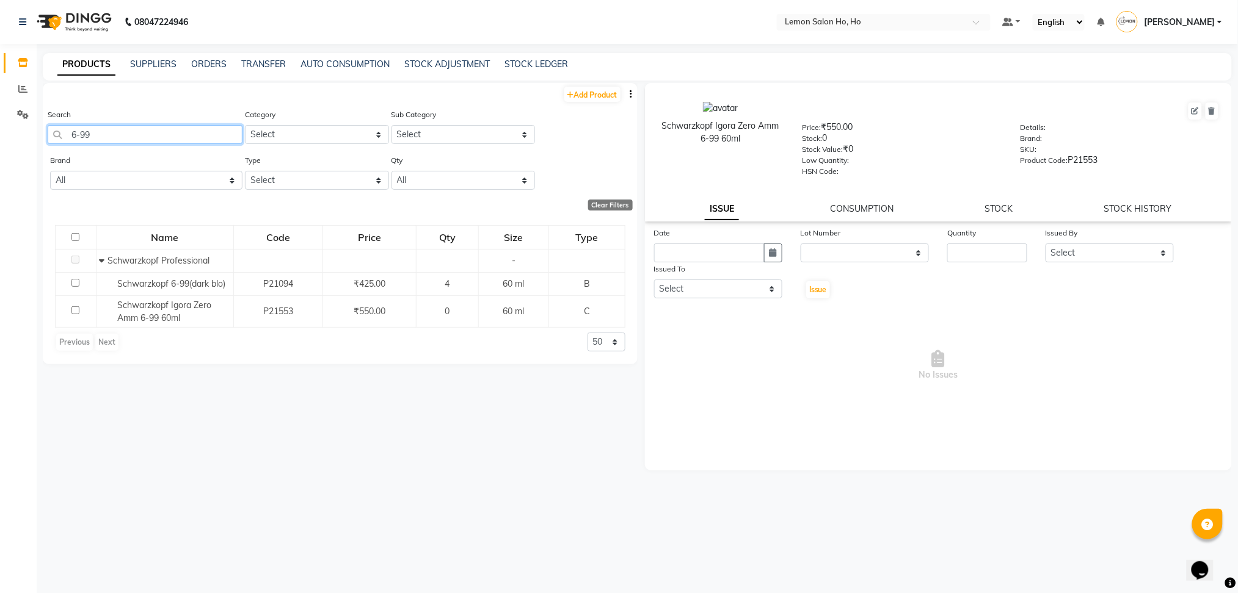
drag, startPoint x: 132, startPoint y: 136, endPoint x: 0, endPoint y: 167, distance: 135.5
click at [0, 167] on app-home "08047224946 Select Location × Lemon Salon Ho, Ho Default Panel My Panel English…" at bounding box center [619, 300] width 1238 height 601
type input "8-77"
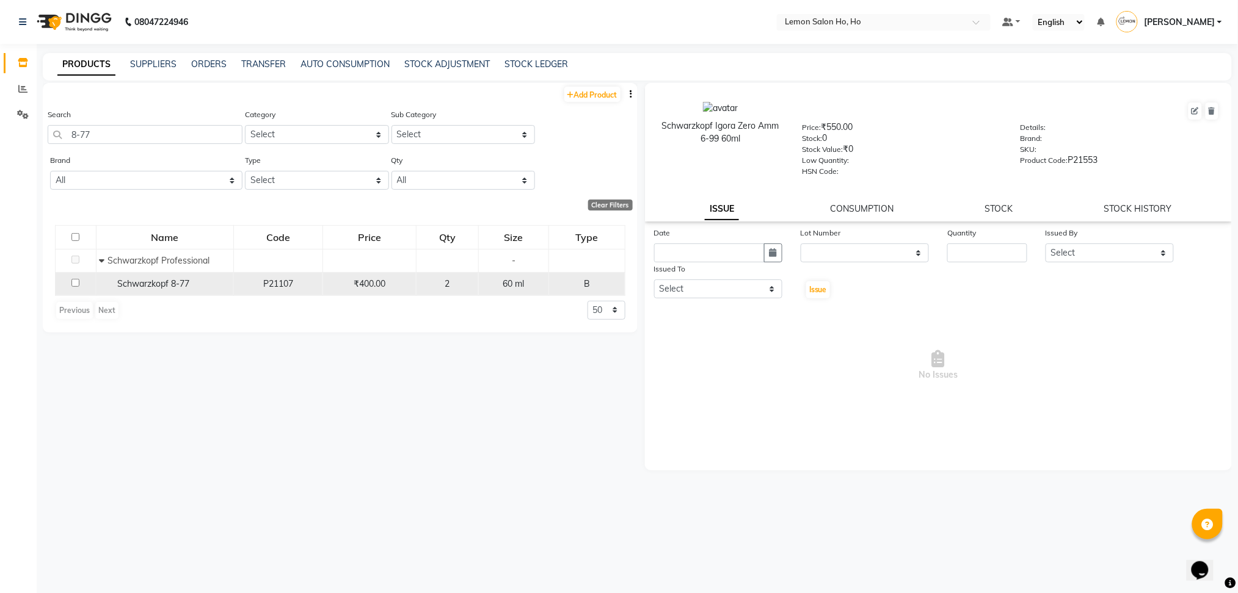
click at [154, 282] on span "Schwarzkopf 8-77" at bounding box center [153, 283] width 72 height 11
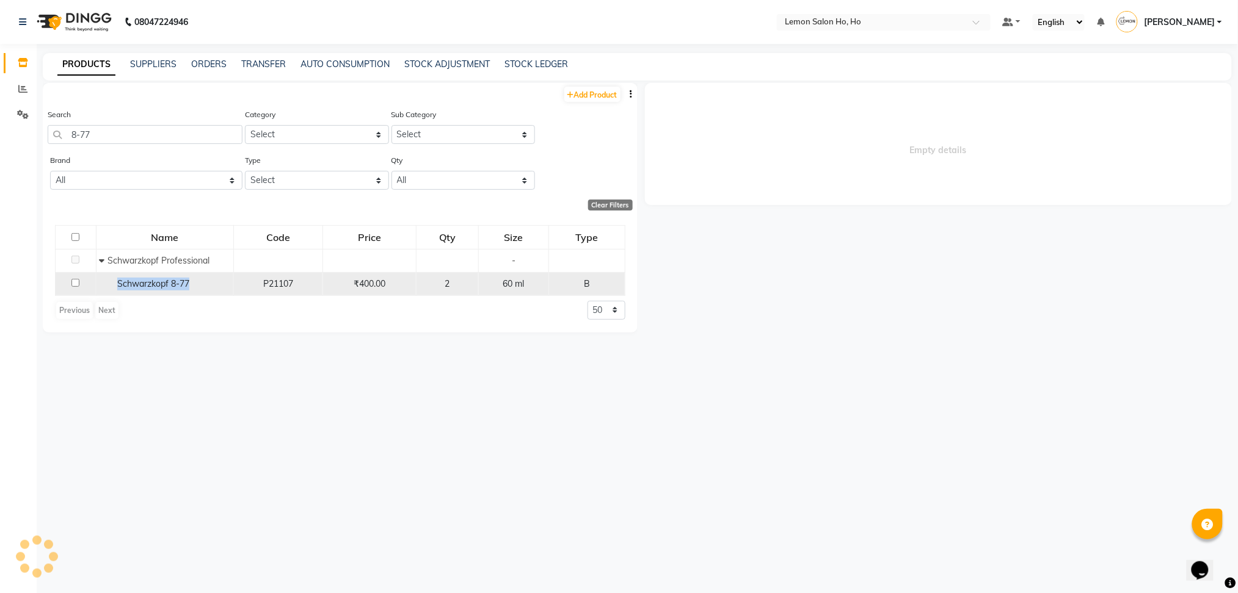
click at [154, 282] on span "Schwarzkopf 8-77" at bounding box center [153, 283] width 72 height 11
copy span "Schwarzkopf 8-77"
select select
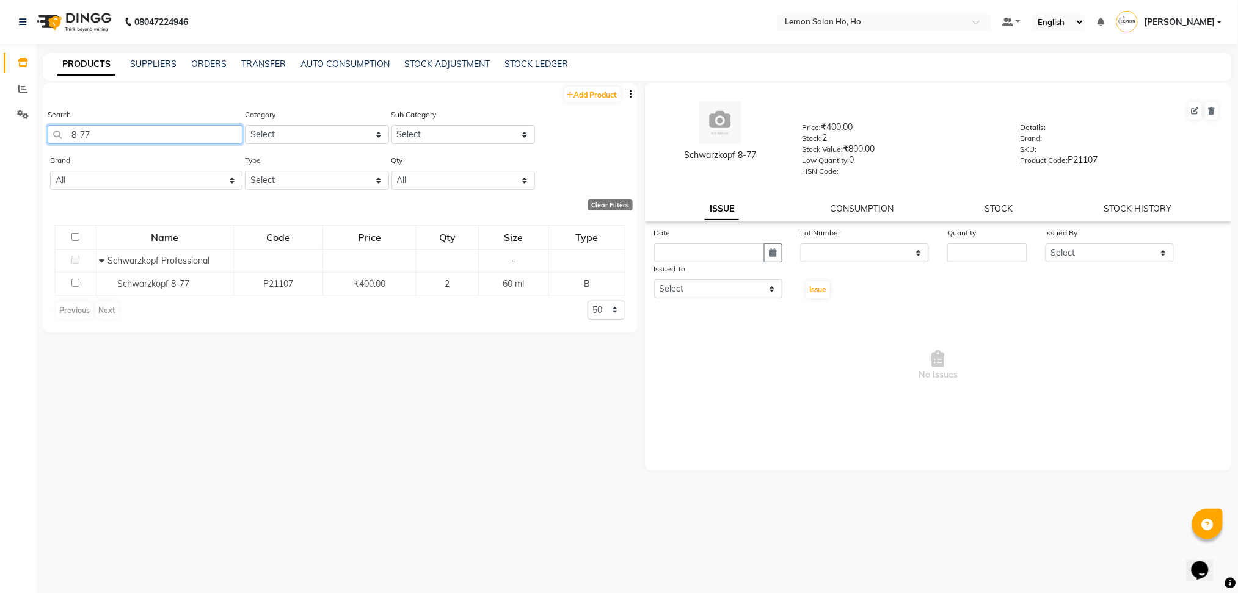
drag, startPoint x: 104, startPoint y: 137, endPoint x: 0, endPoint y: 149, distance: 104.5
click at [0, 149] on app-home "08047224946 Select Location × Lemon Salon Ho, Ho Default Panel My Panel English…" at bounding box center [619, 300] width 1238 height 601
type input "6-68"
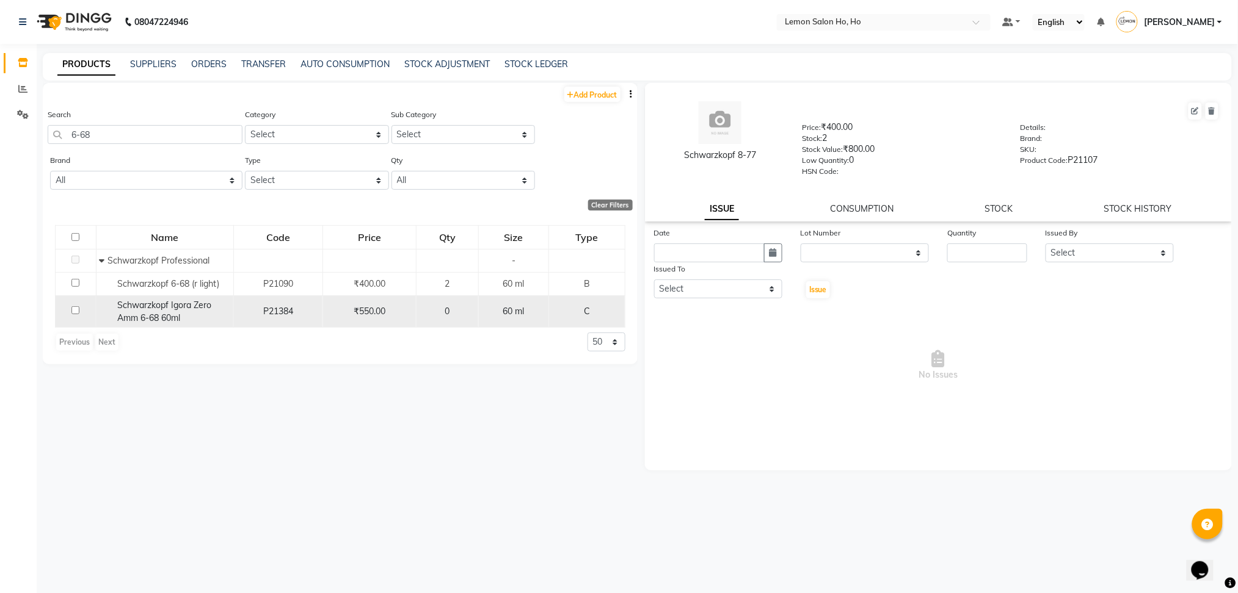
click at [176, 304] on span "Schwarzkopf Igora Zero Amm 6-68 60ml" at bounding box center [164, 312] width 94 height 24
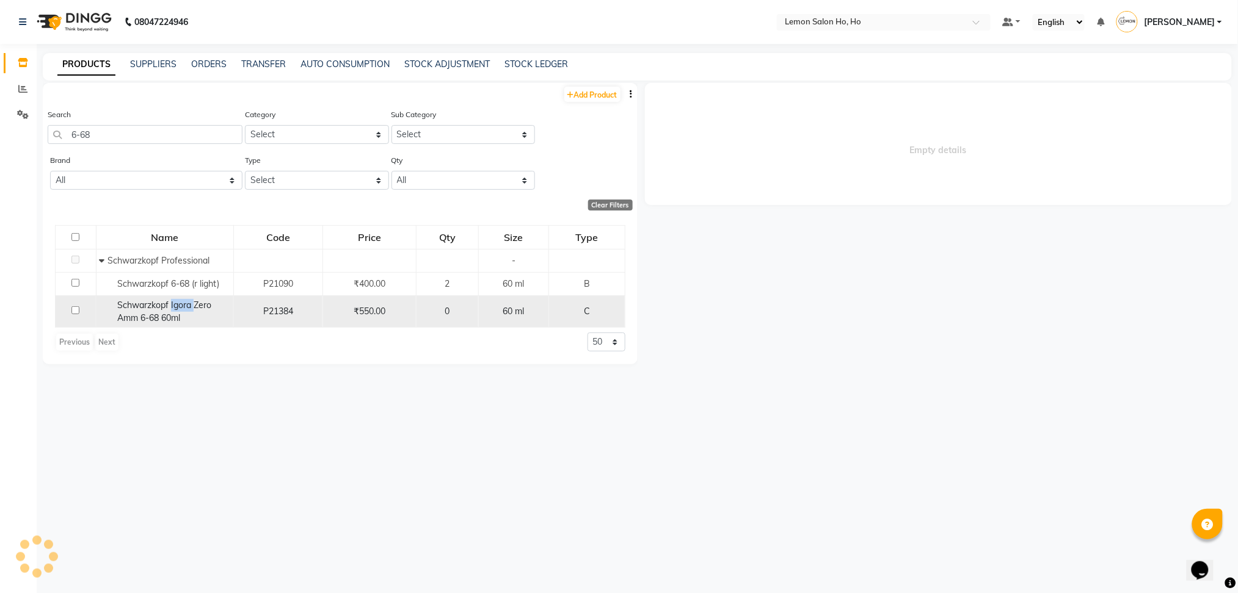
click at [176, 304] on span "Schwarzkopf Igora Zero Amm 6-68 60ml" at bounding box center [164, 312] width 94 height 24
select select
